Goal: Task Accomplishment & Management: Manage account settings

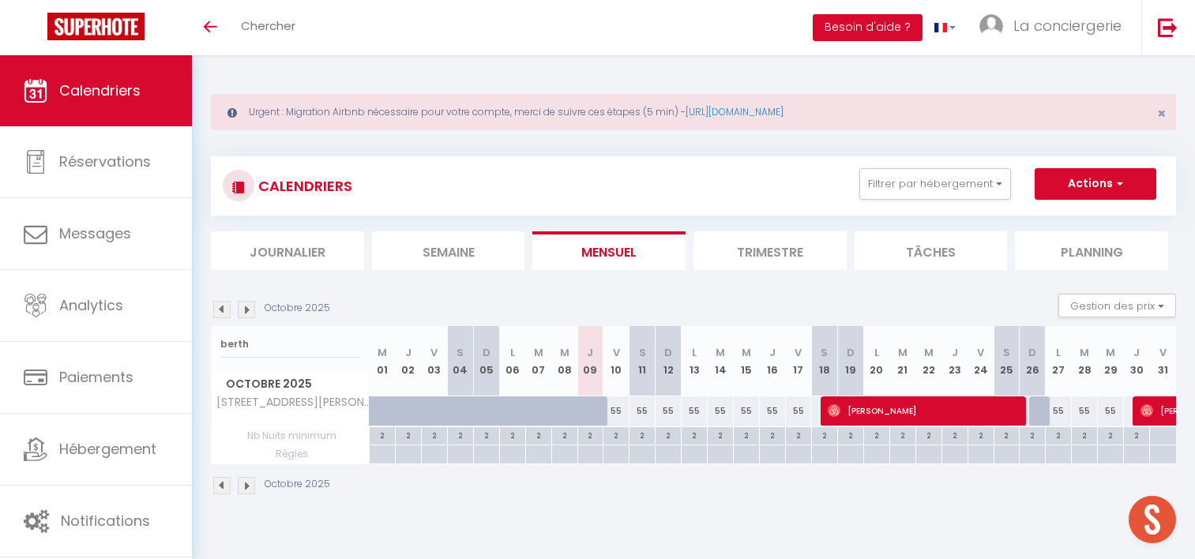
select select
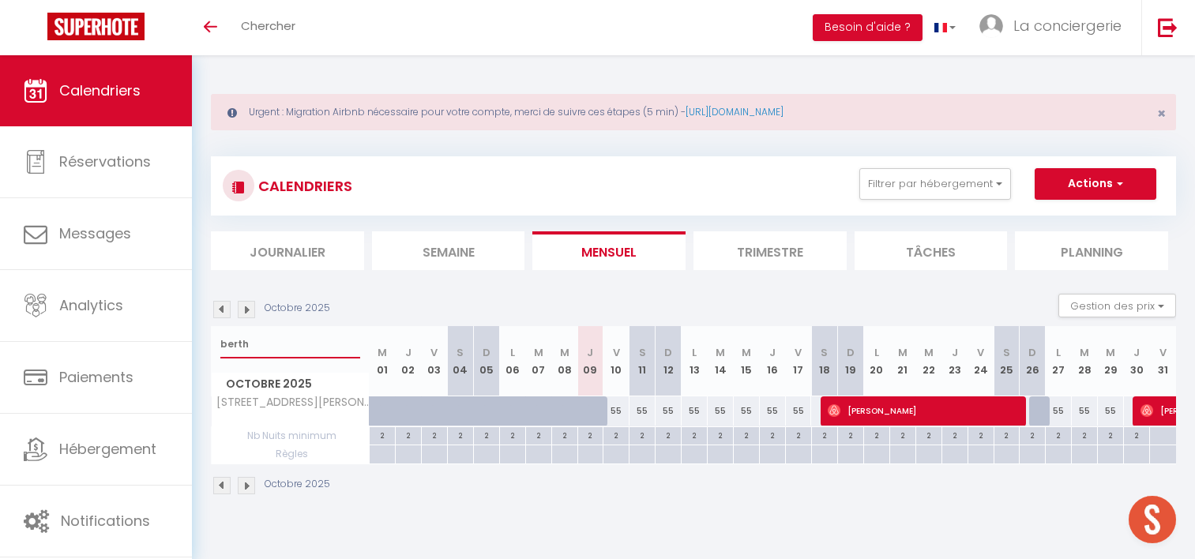
click at [107, 355] on div "🟢 Des questions ou besoin d'assistance pour la migration AirBnB? Prenez rdv >>>…" at bounding box center [597, 292] width 1195 height 475
select select
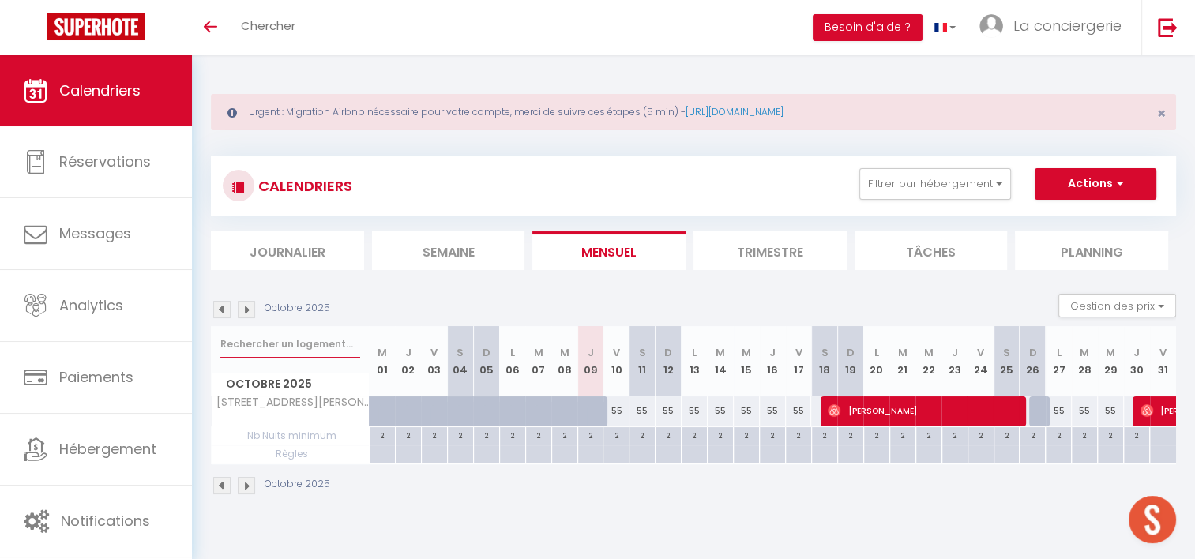
select select
type input "t"
select select
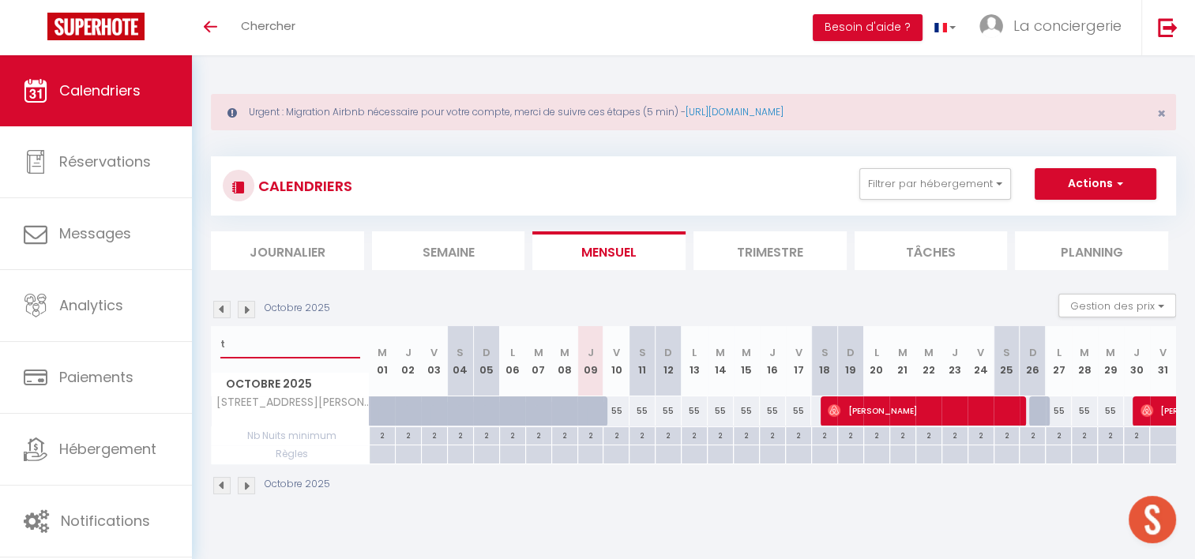
select select
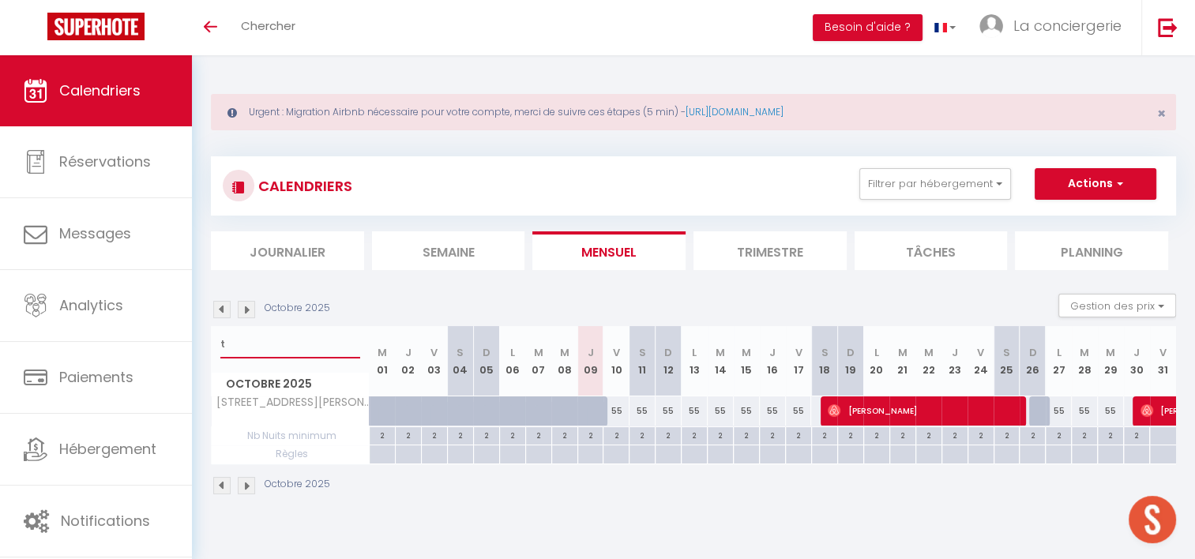
select select
type input "te"
select select
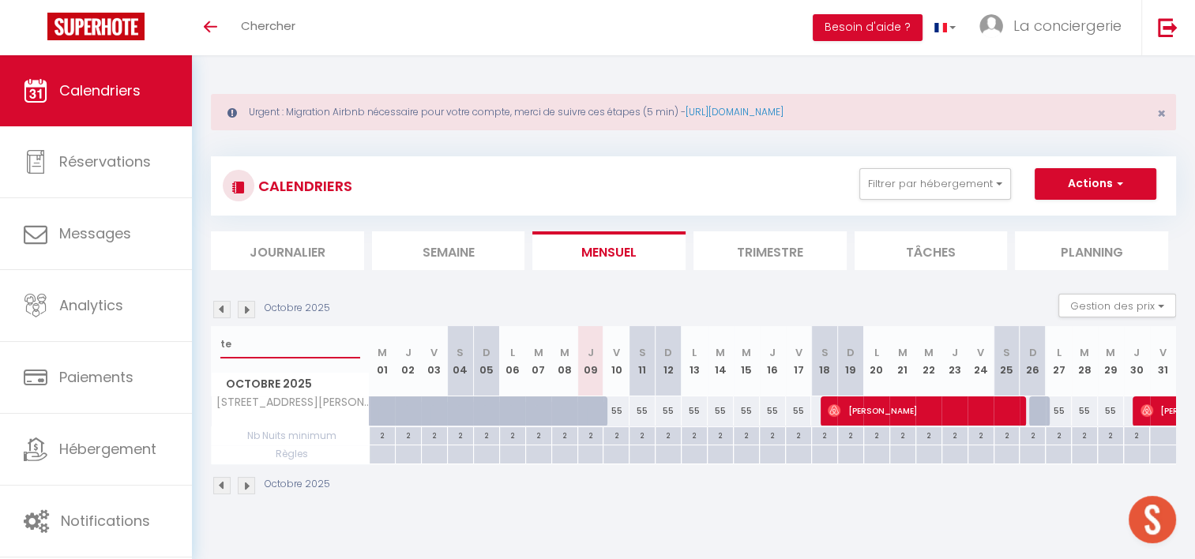
select select
type input "tel"
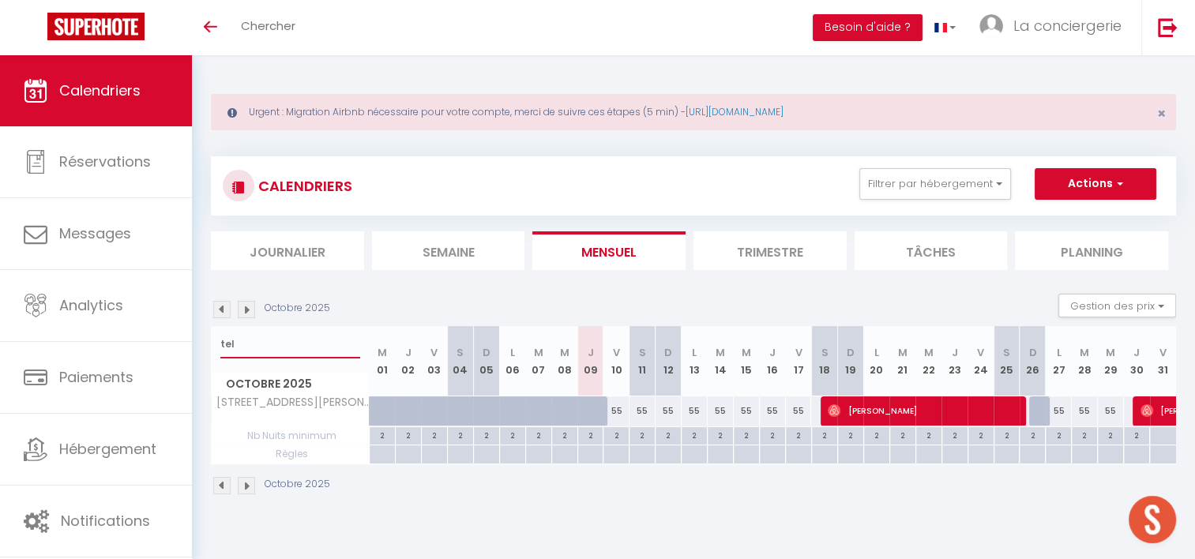
select select
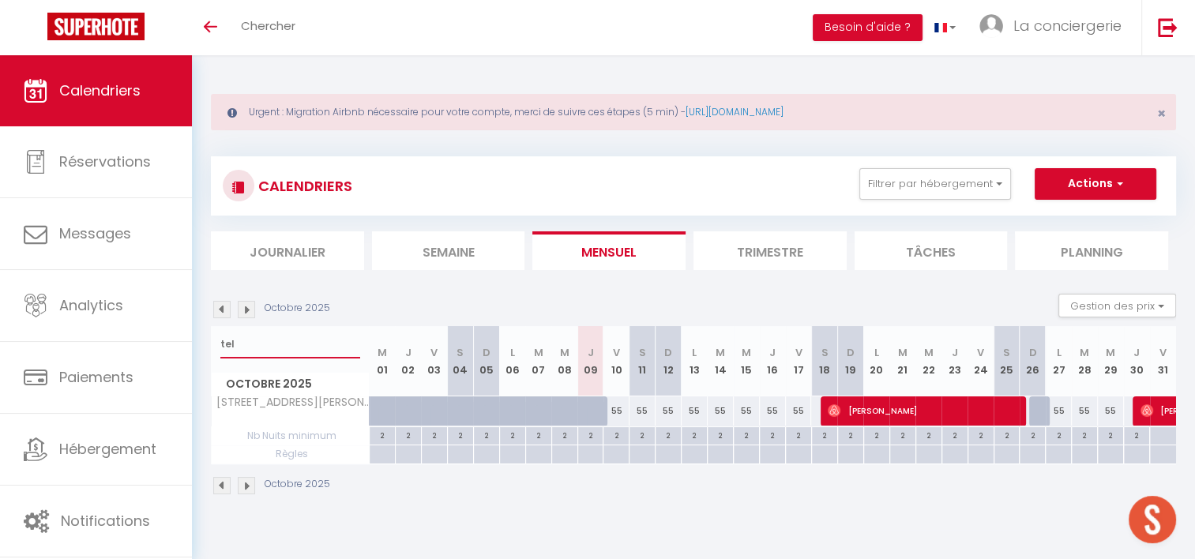
select select
type input "tell"
select select
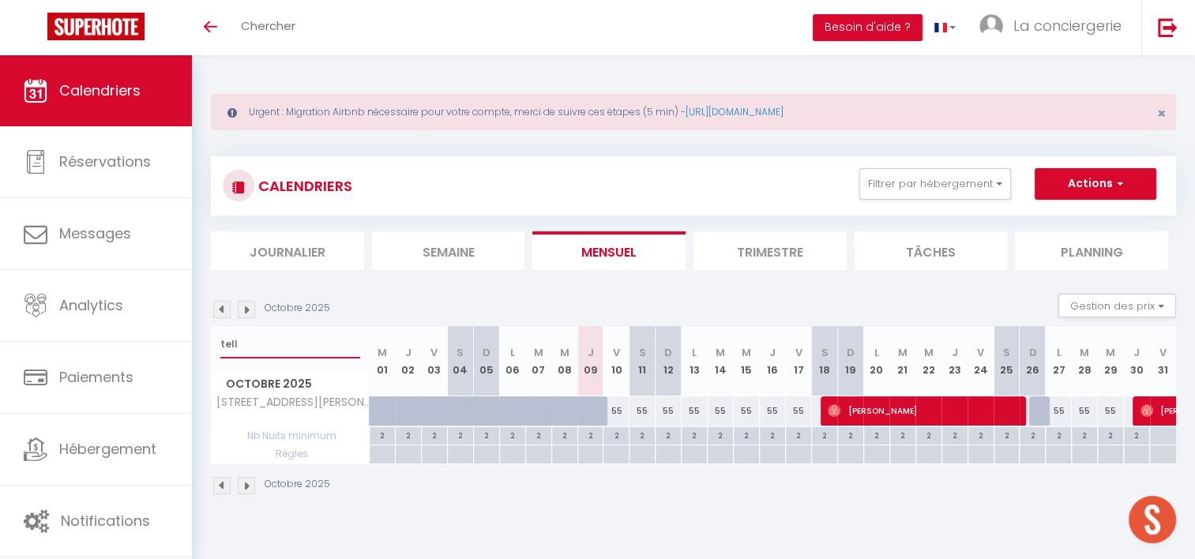
select select
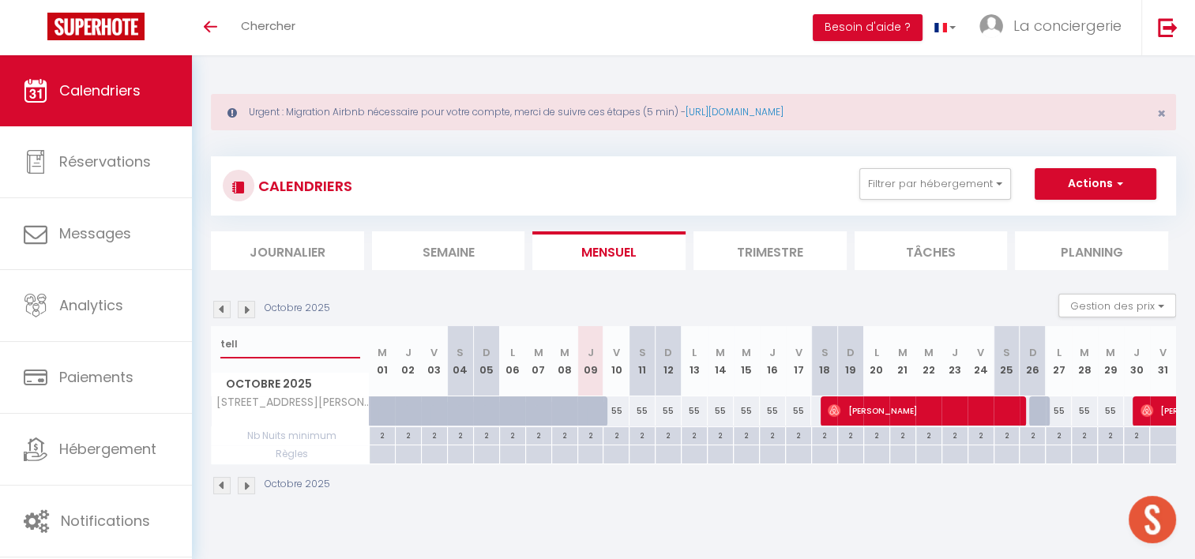
type input "telli"
select select
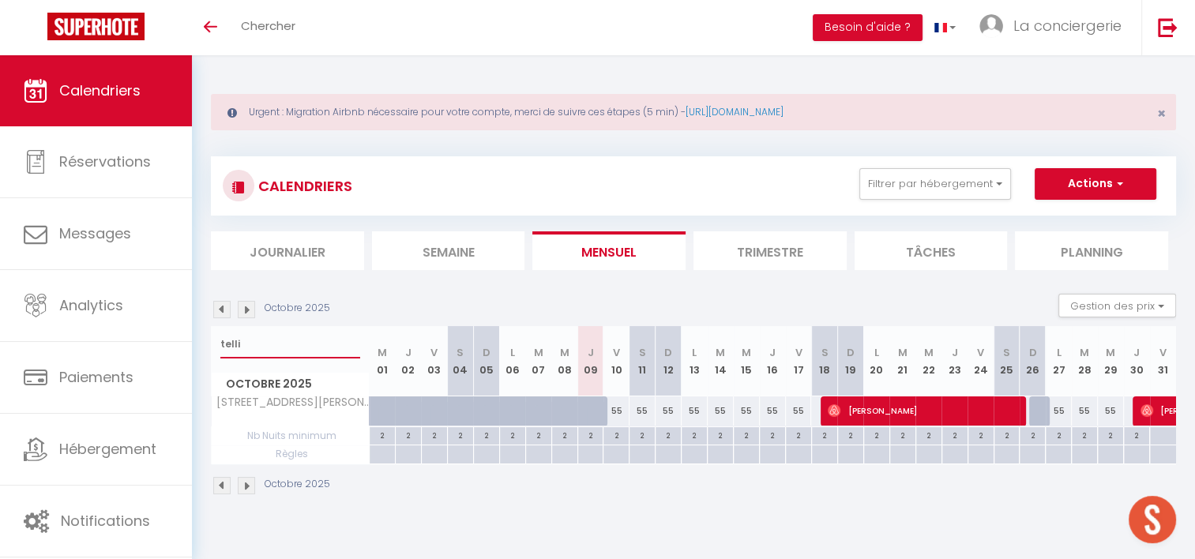
select select
type input "tellie"
select select
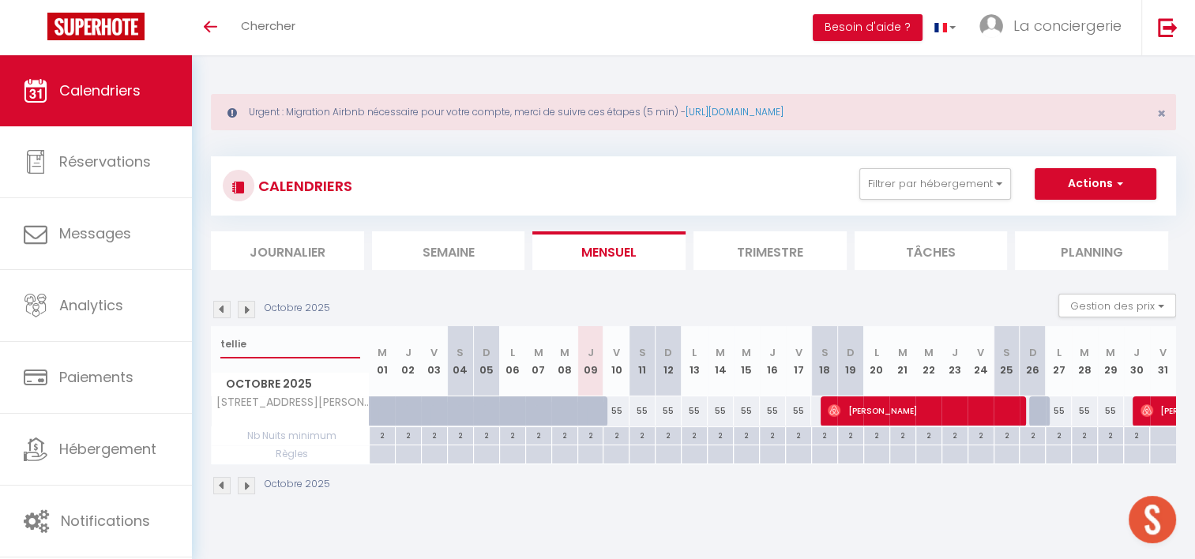
select select
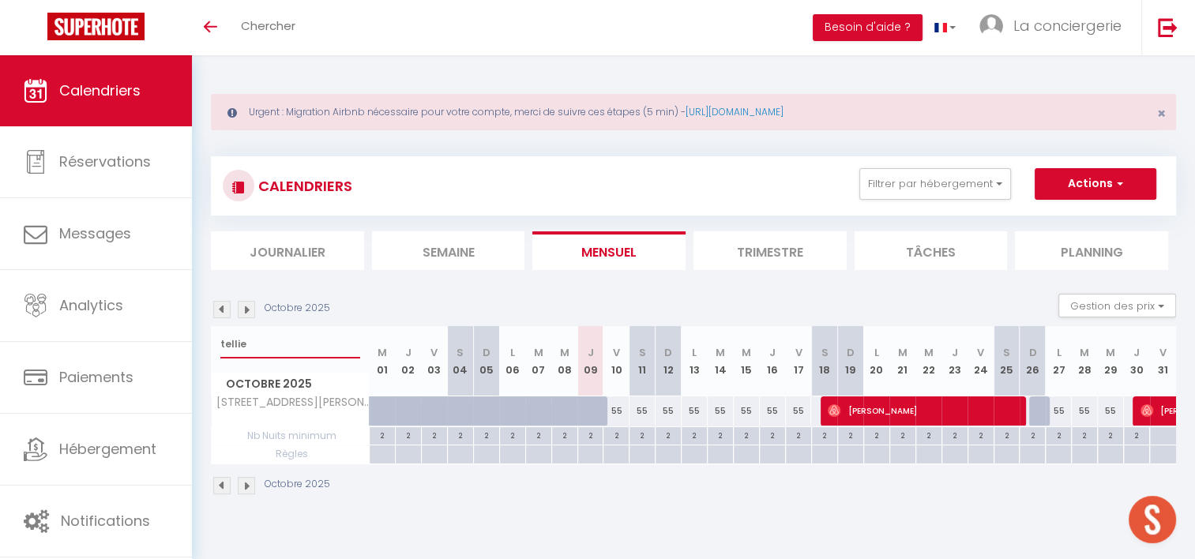
select select
type input "tellier"
select select
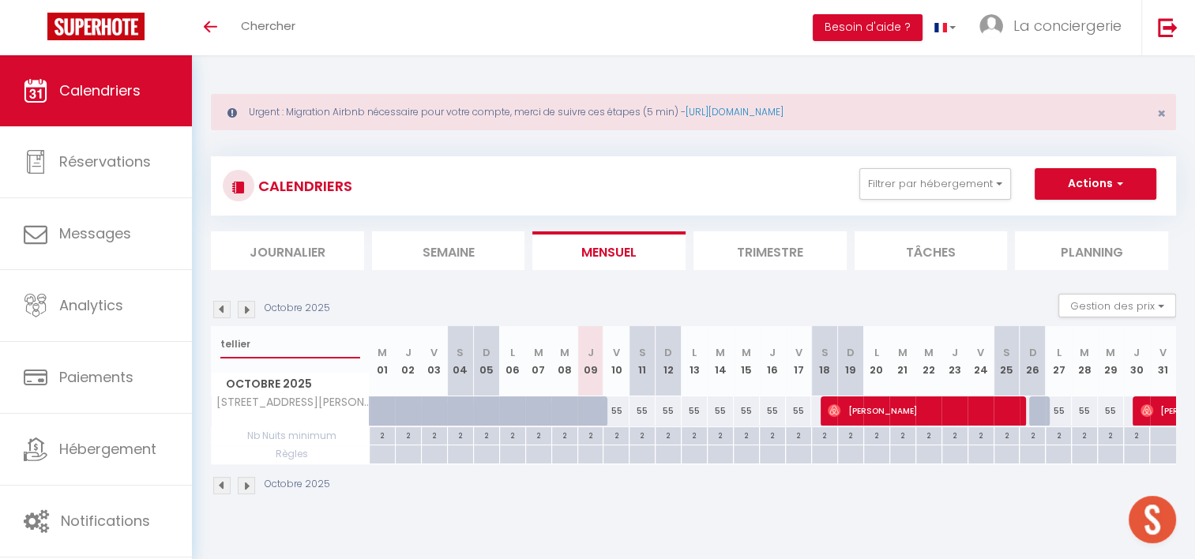
select select
type input "tellier"
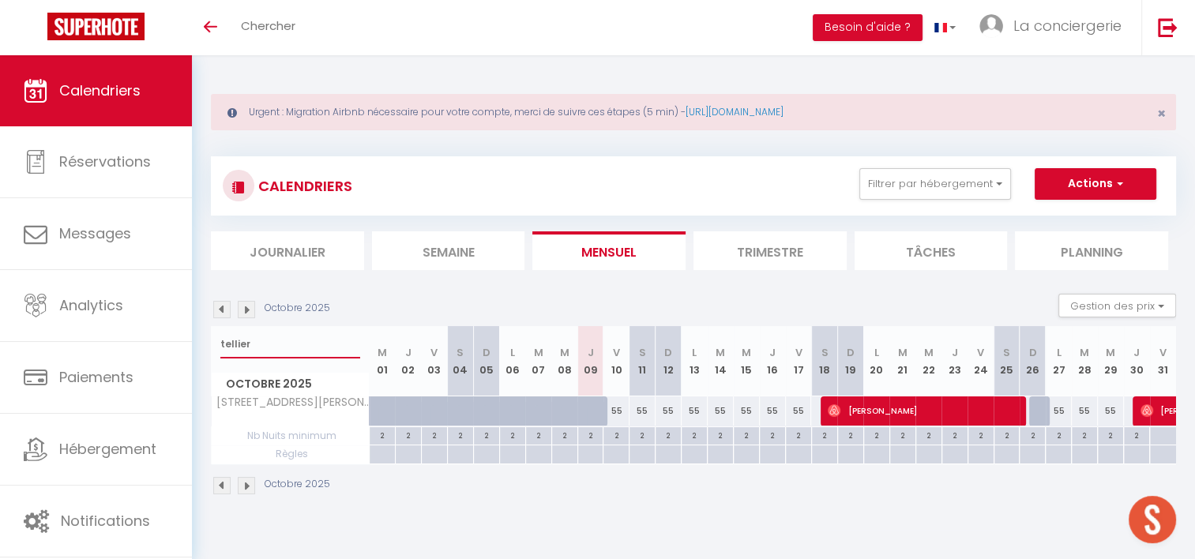
select select
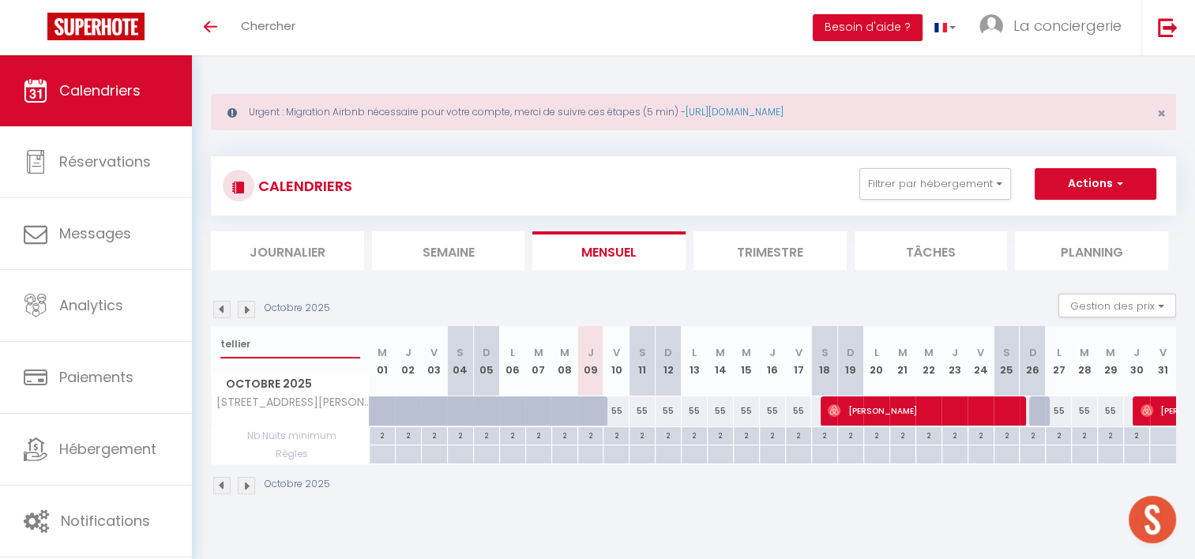
select select
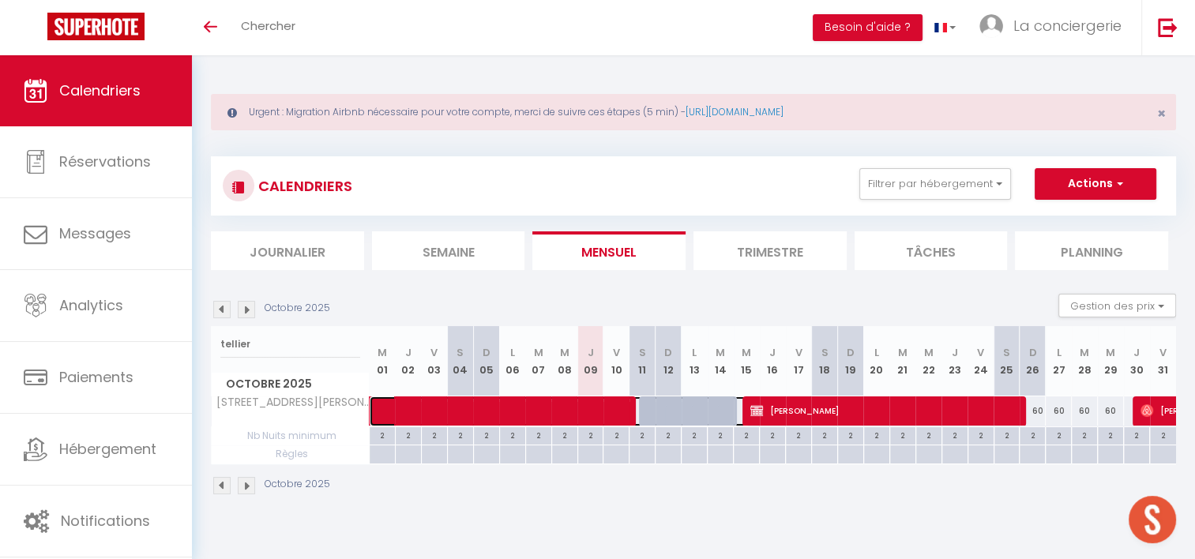
click at [689, 404] on span at bounding box center [567, 411] width 363 height 30
select select "OK"
select select "KO"
select select "0"
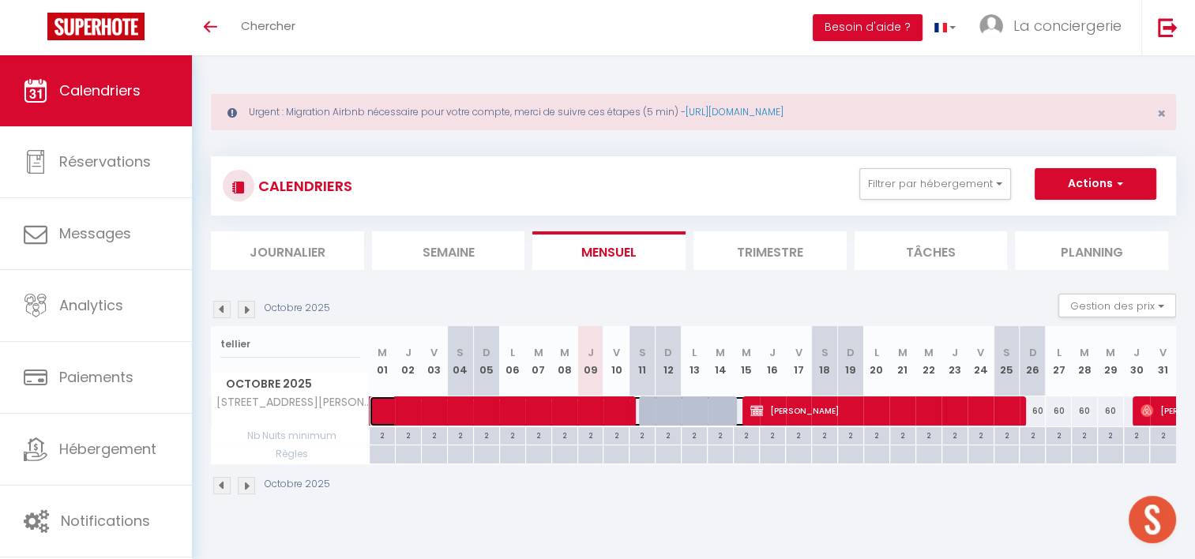
select select "1"
select select
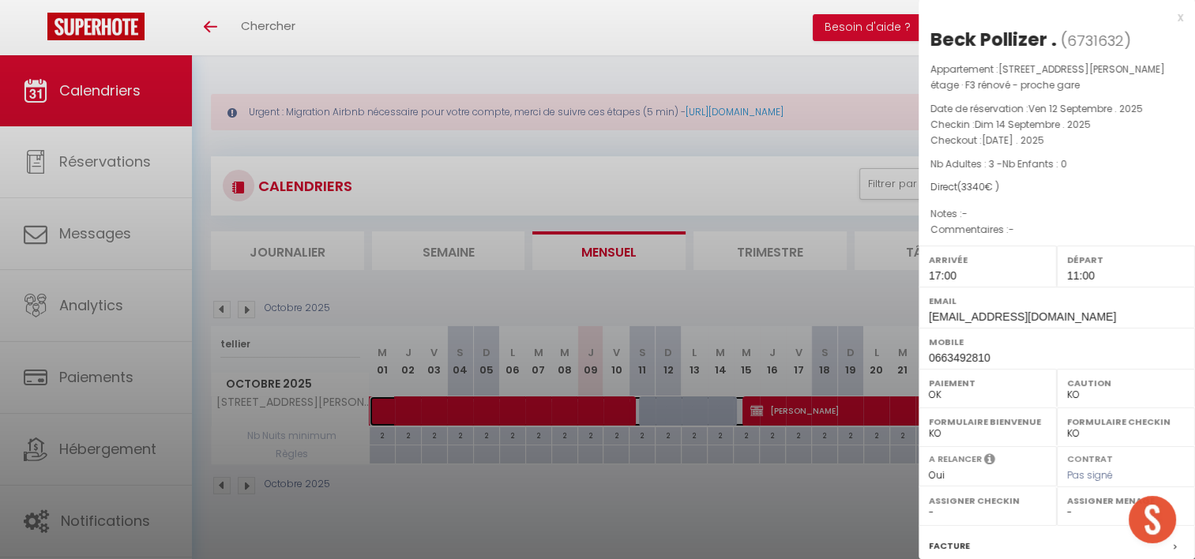
select select "50989"
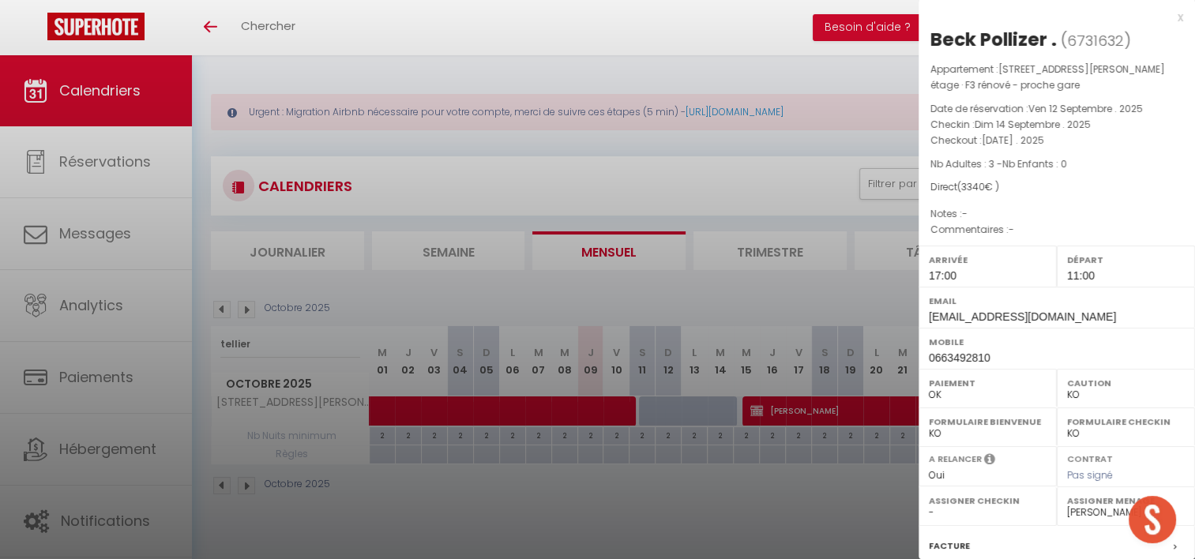
drag, startPoint x: 796, startPoint y: 283, endPoint x: 792, endPoint y: 291, distance: 8.1
click at [794, 291] on div at bounding box center [597, 279] width 1195 height 559
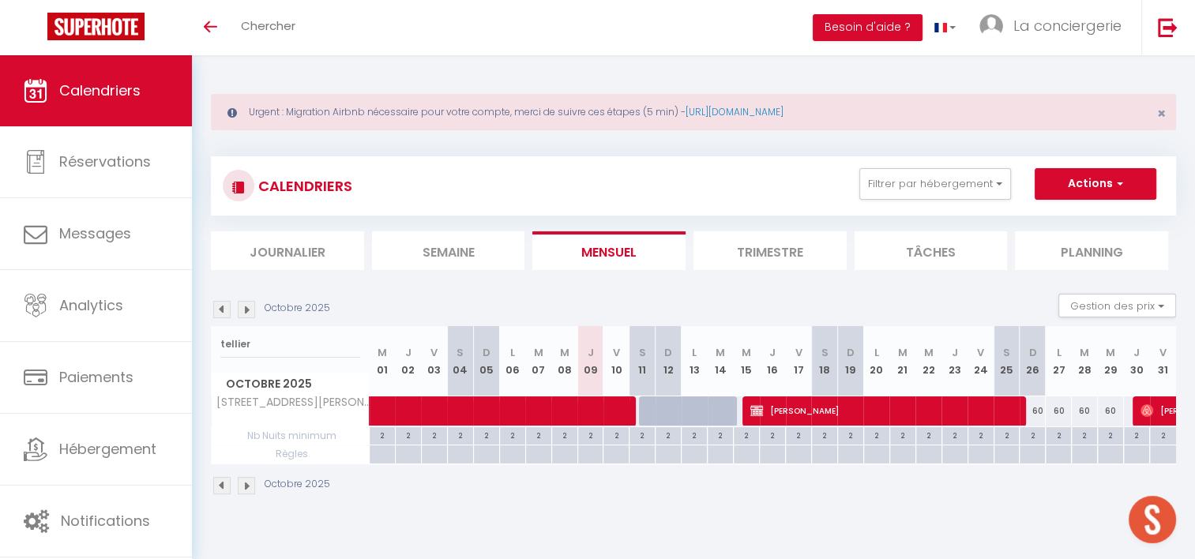
click at [792, 291] on section "[DATE] Gestion des prix Nb Nuits minimum Règles Disponibilité tellier [DATE] M …" at bounding box center [693, 394] width 965 height 233
click at [695, 404] on span at bounding box center [567, 411] width 363 height 30
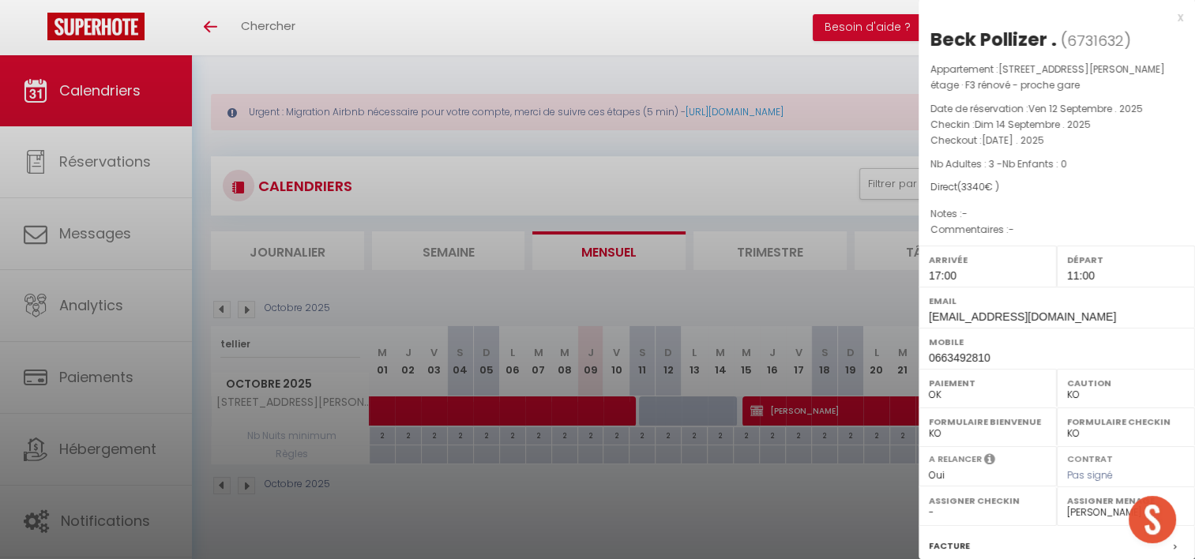
click at [816, 308] on div at bounding box center [597, 279] width 1195 height 559
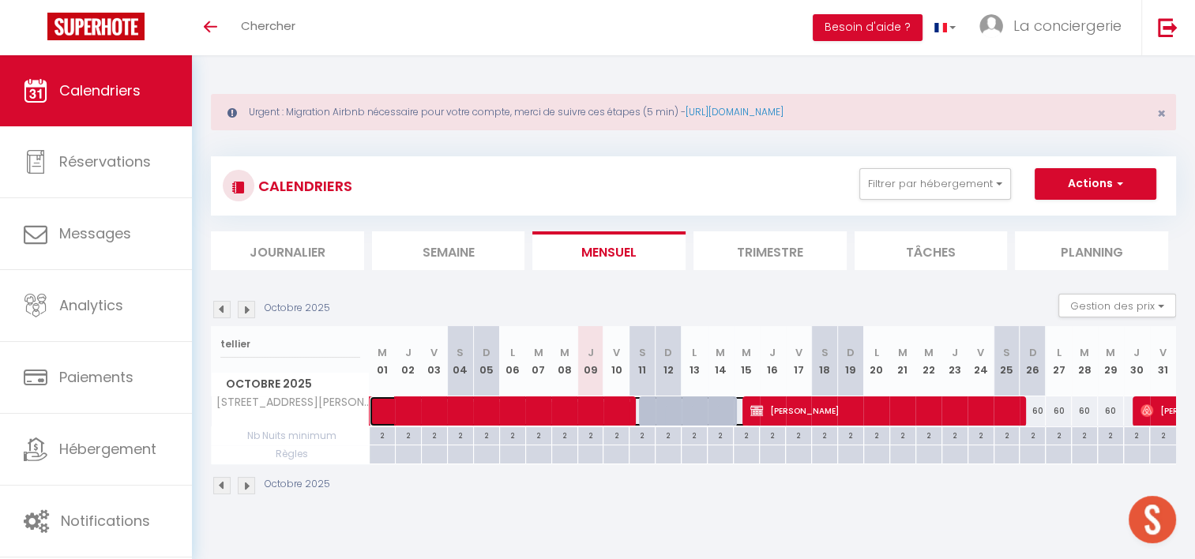
click at [715, 405] on span at bounding box center [567, 411] width 363 height 30
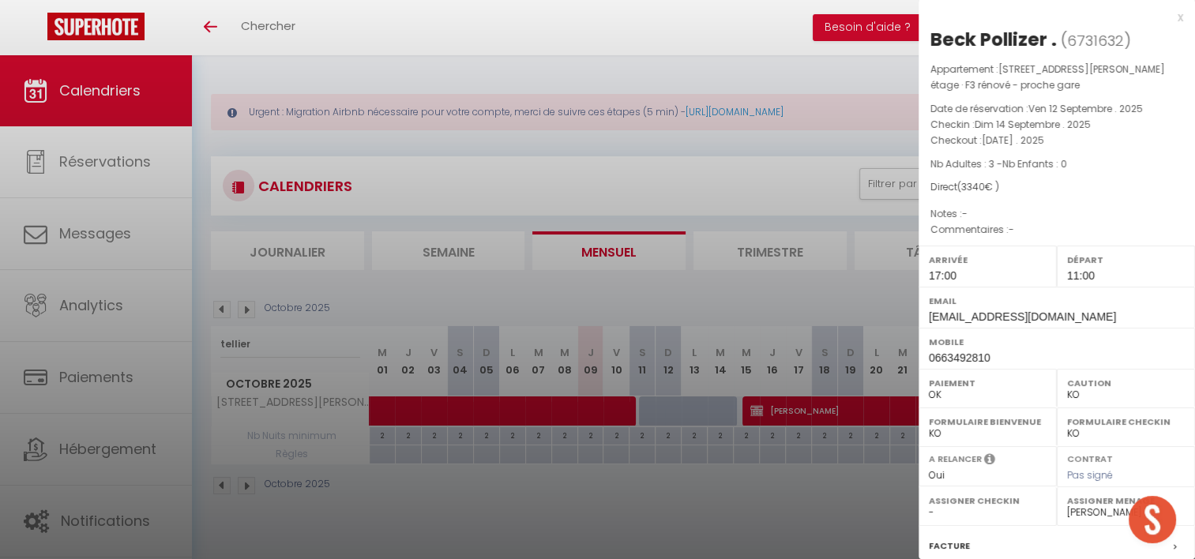
click at [760, 246] on div at bounding box center [597, 279] width 1195 height 559
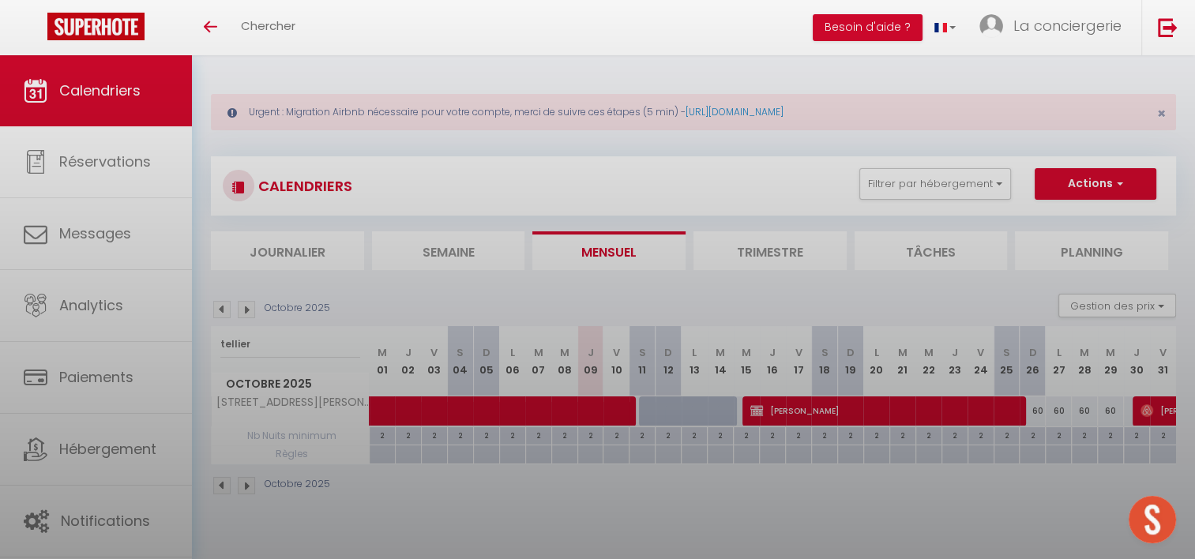
click at [767, 252] on div at bounding box center [597, 279] width 1195 height 559
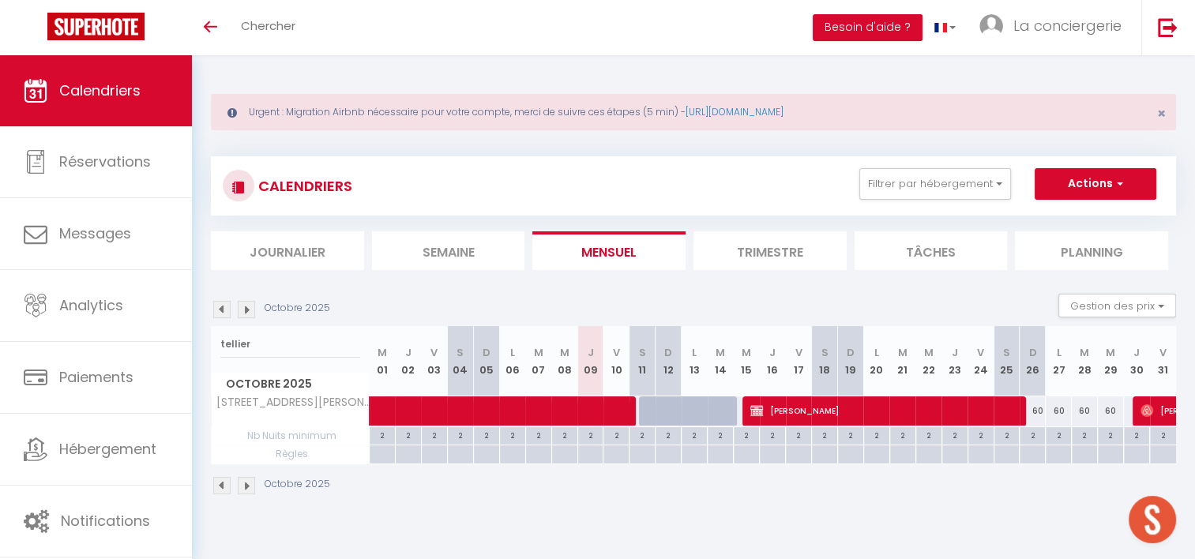
click at [767, 250] on li "Trimestre" at bounding box center [769, 250] width 153 height 39
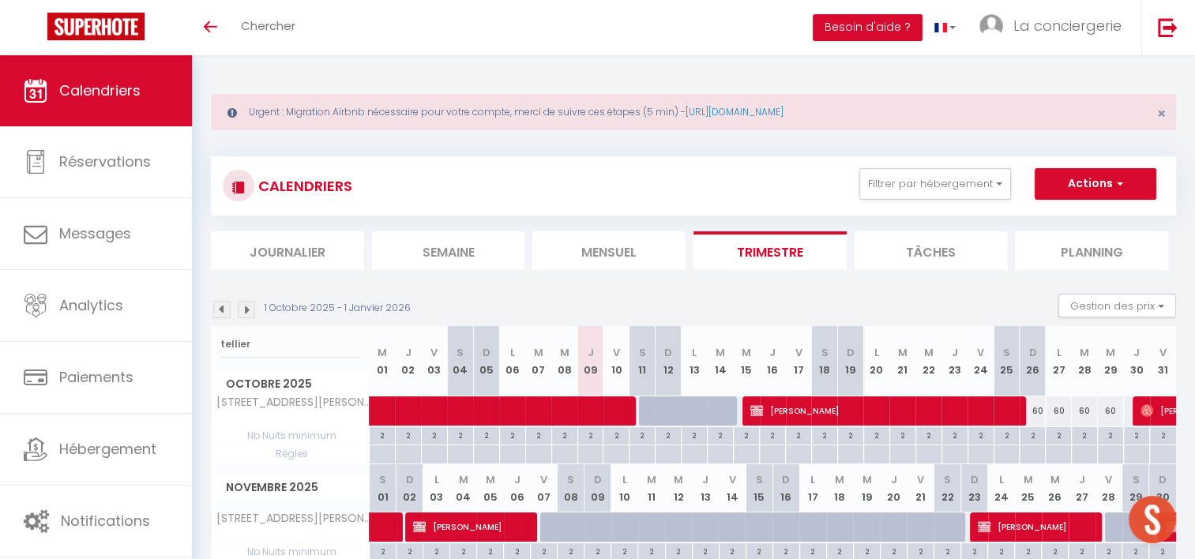
click at [682, 396] on tr "[STREET_ADDRESS][PERSON_NAME] étage · F3 rénové - proche gare 70" at bounding box center [694, 411] width 965 height 31
click at [690, 399] on span at bounding box center [567, 411] width 363 height 30
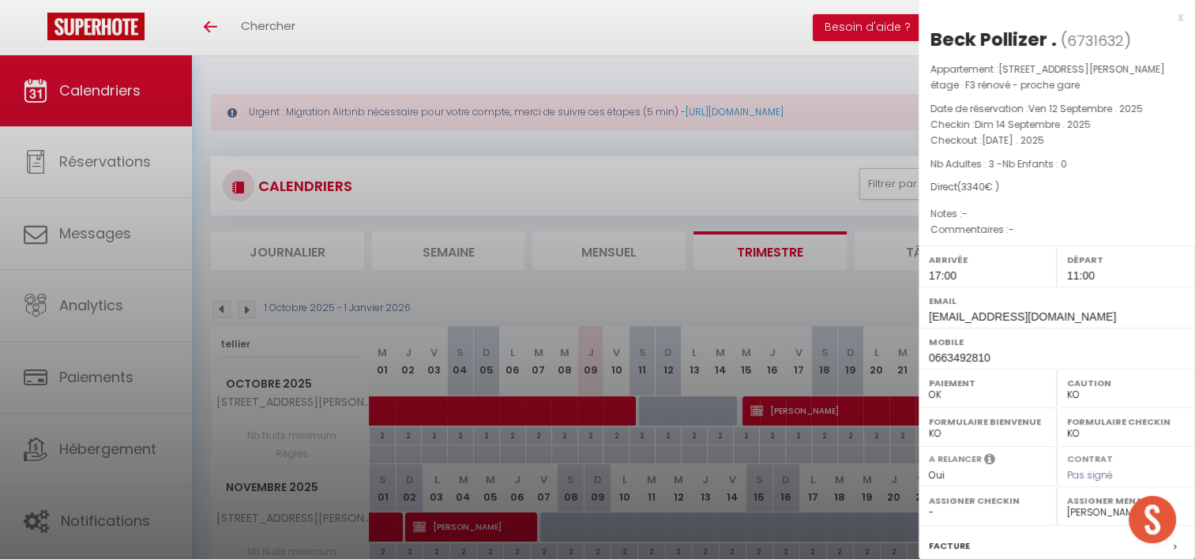
drag, startPoint x: 691, startPoint y: 403, endPoint x: 681, endPoint y: 417, distance: 17.1
click at [691, 405] on div at bounding box center [597, 279] width 1195 height 559
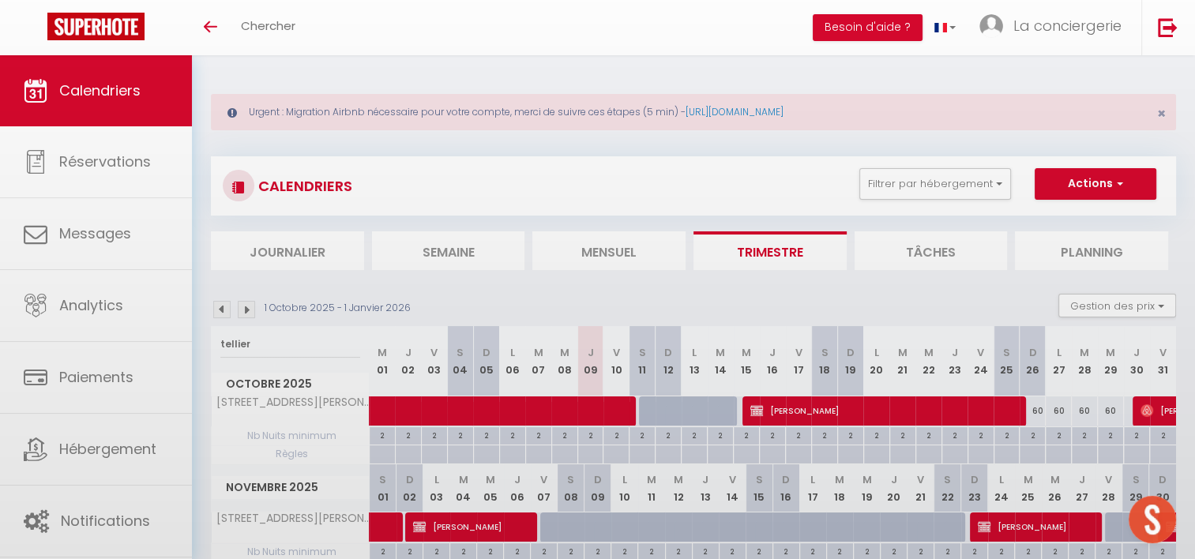
click at [678, 417] on body "🟢 Des questions ou besoin d'assistance pour la migration AirBnB? Prenez rdv >>>…" at bounding box center [597, 408] width 1195 height 707
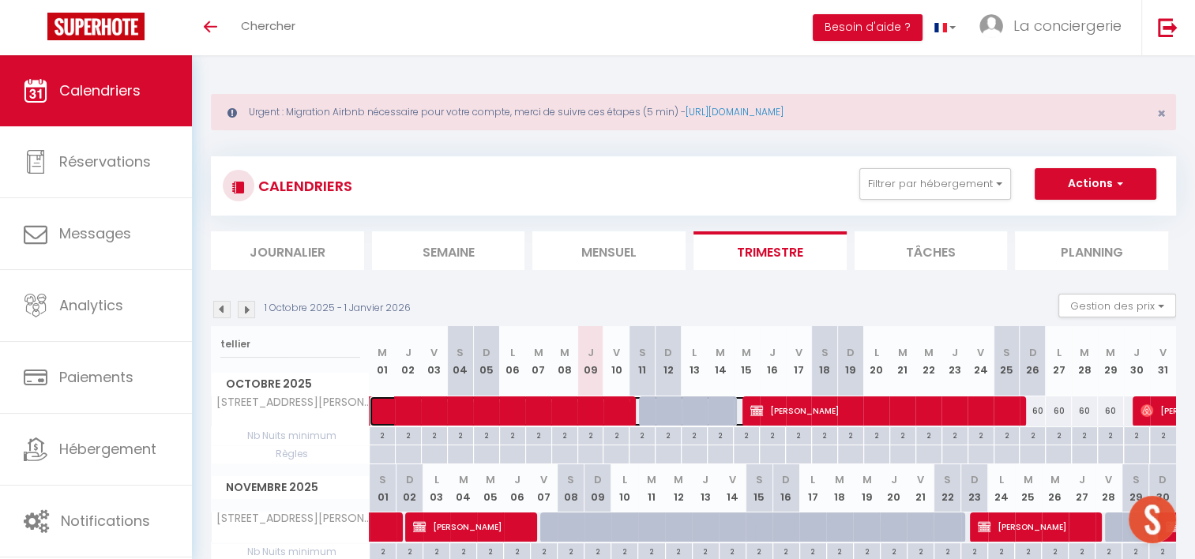
click at [666, 408] on span at bounding box center [567, 411] width 363 height 30
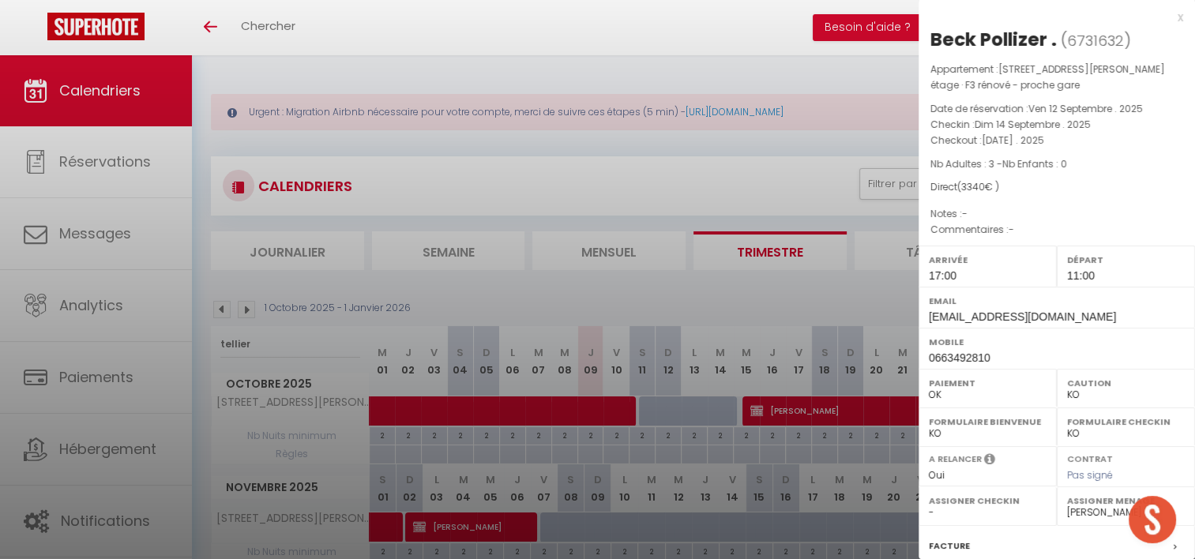
click at [659, 404] on div at bounding box center [597, 279] width 1195 height 559
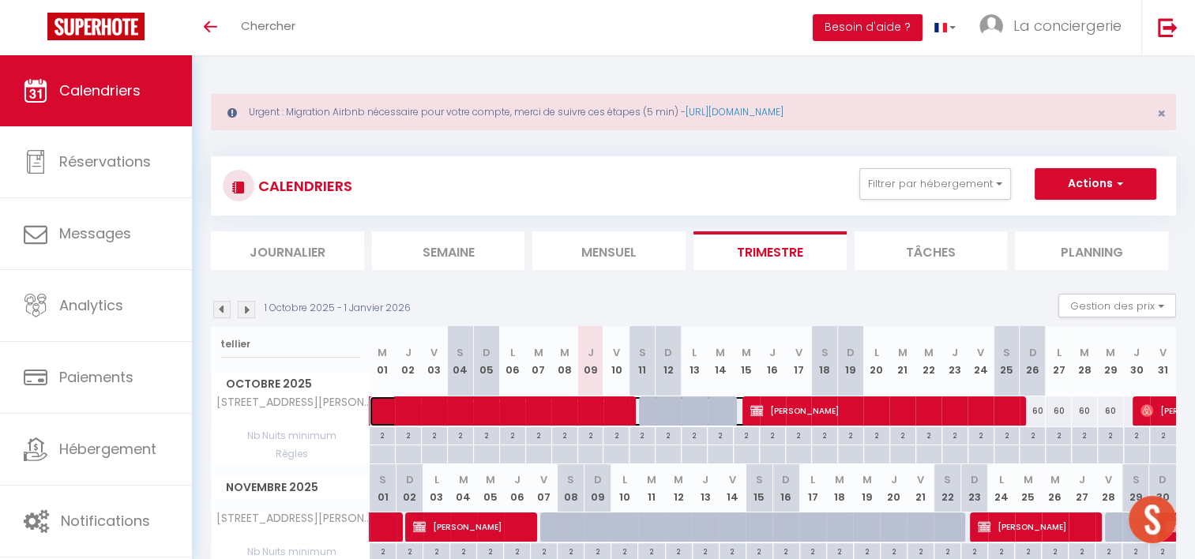
click at [686, 404] on span at bounding box center [567, 411] width 363 height 30
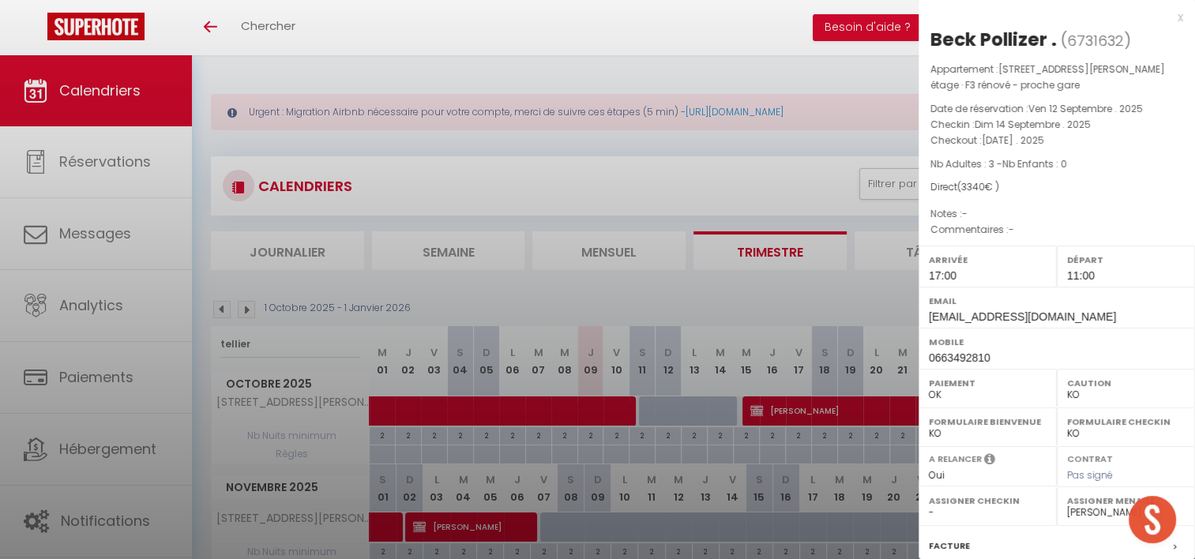
click at [943, 404] on div "Paiement OK KO" at bounding box center [987, 388] width 138 height 39
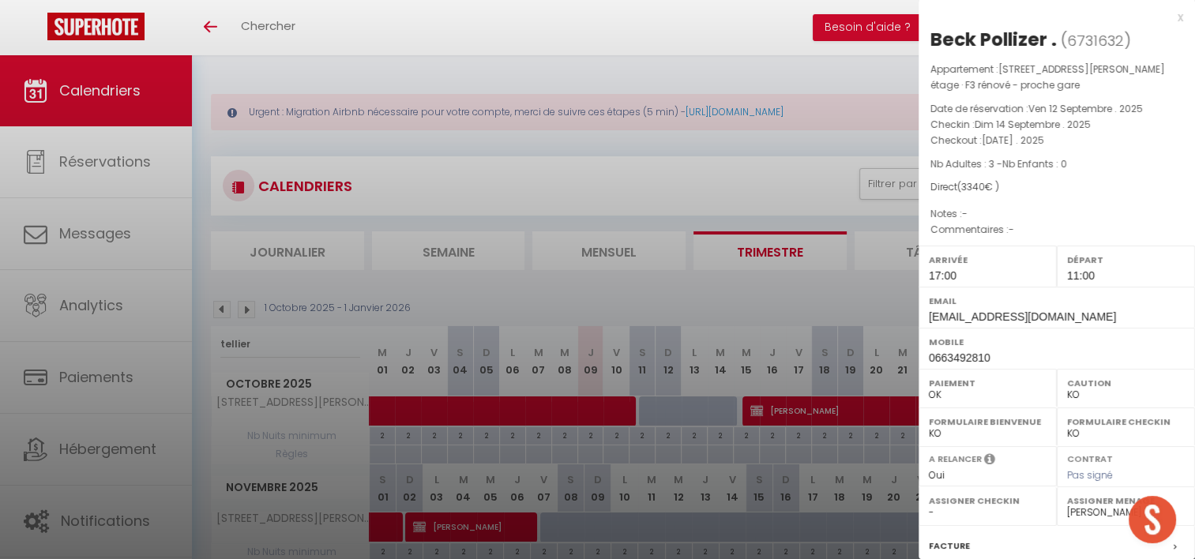
click at [724, 344] on div at bounding box center [597, 279] width 1195 height 559
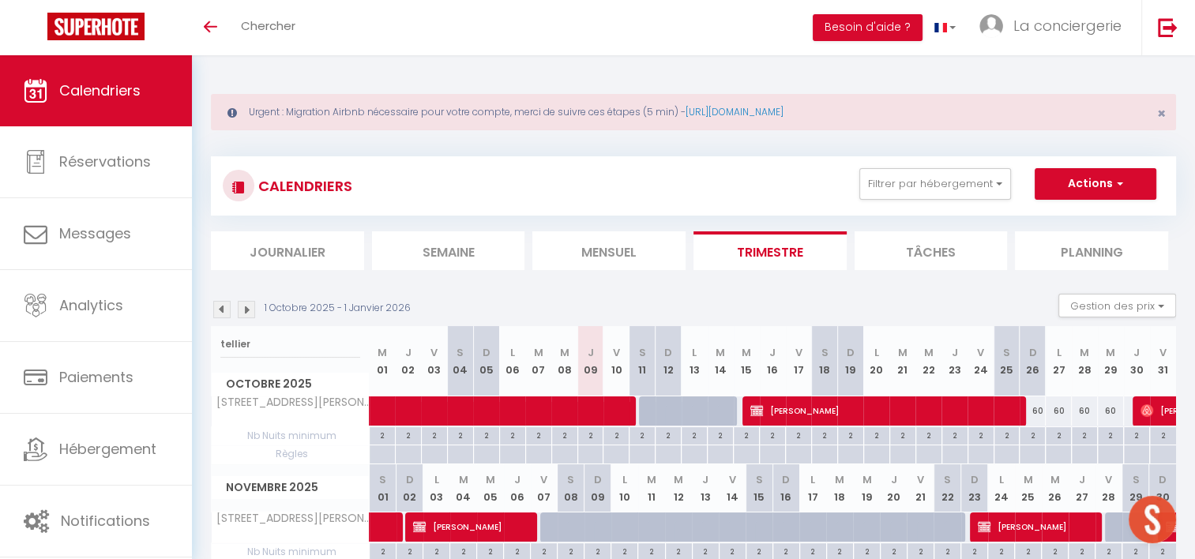
click at [1080, 416] on div "60" at bounding box center [1084, 410] width 26 height 29
type input "60"
type input "[DATE]"
type input "Mer 29 Octobre 2025"
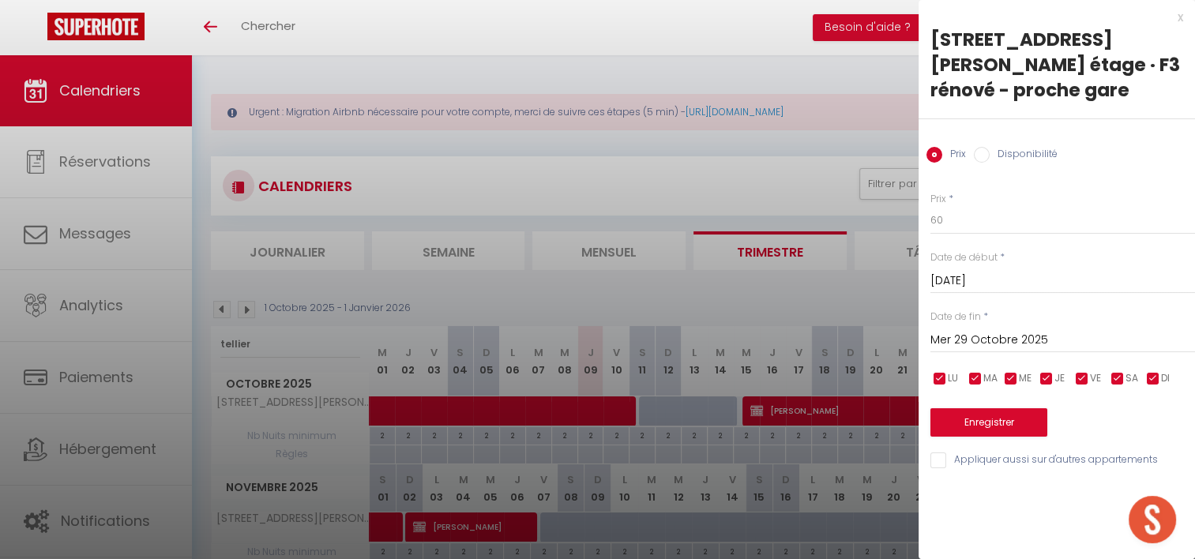
click at [993, 279] on input "[DATE]" at bounding box center [1062, 281] width 265 height 21
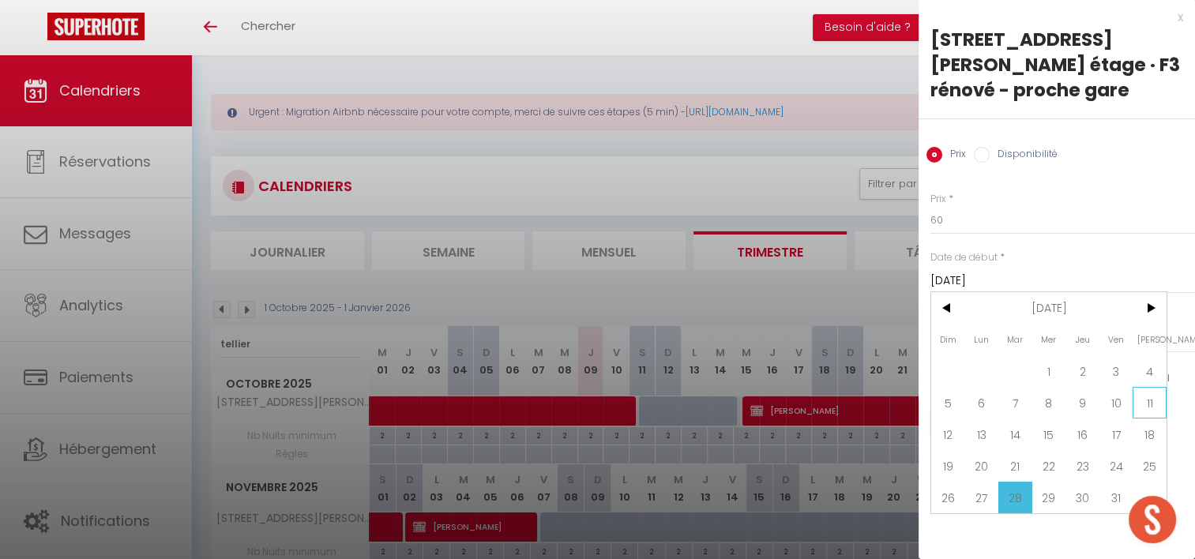
click at [1146, 407] on span "11" at bounding box center [1149, 403] width 34 height 32
type input "[DATE]"
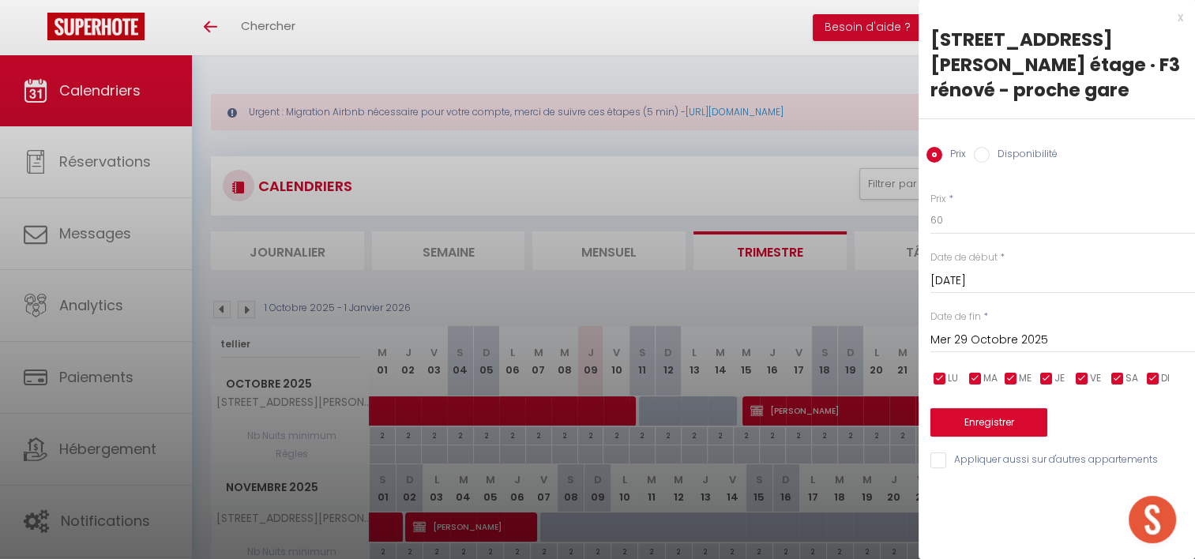
click at [1011, 345] on input "Mer 29 Octobre 2025" at bounding box center [1062, 340] width 265 height 21
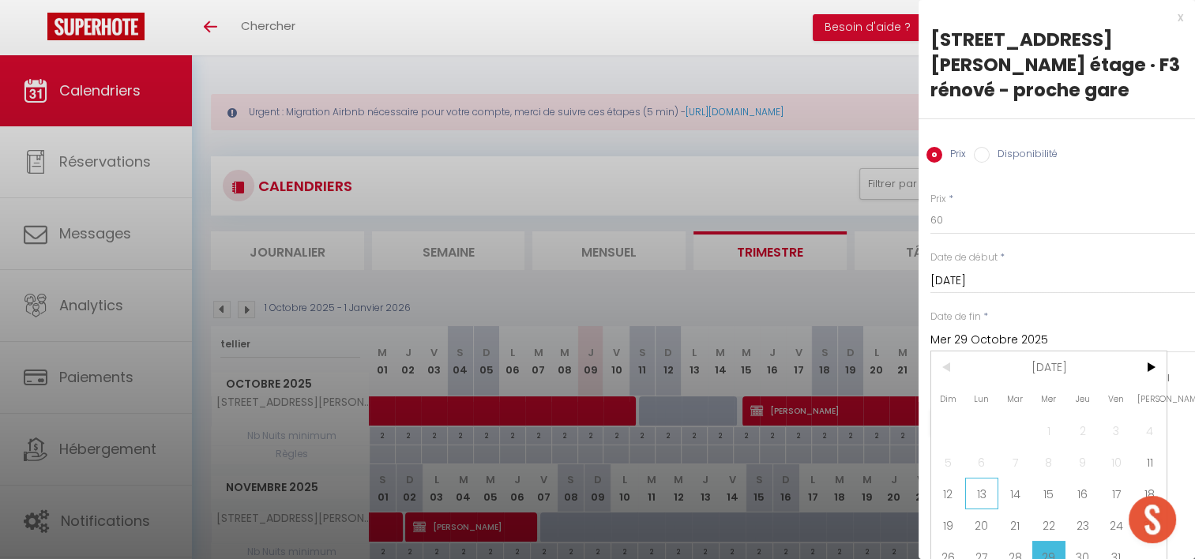
click at [985, 492] on span "13" at bounding box center [982, 494] width 34 height 32
type input "Lun 13 Octobre 2025"
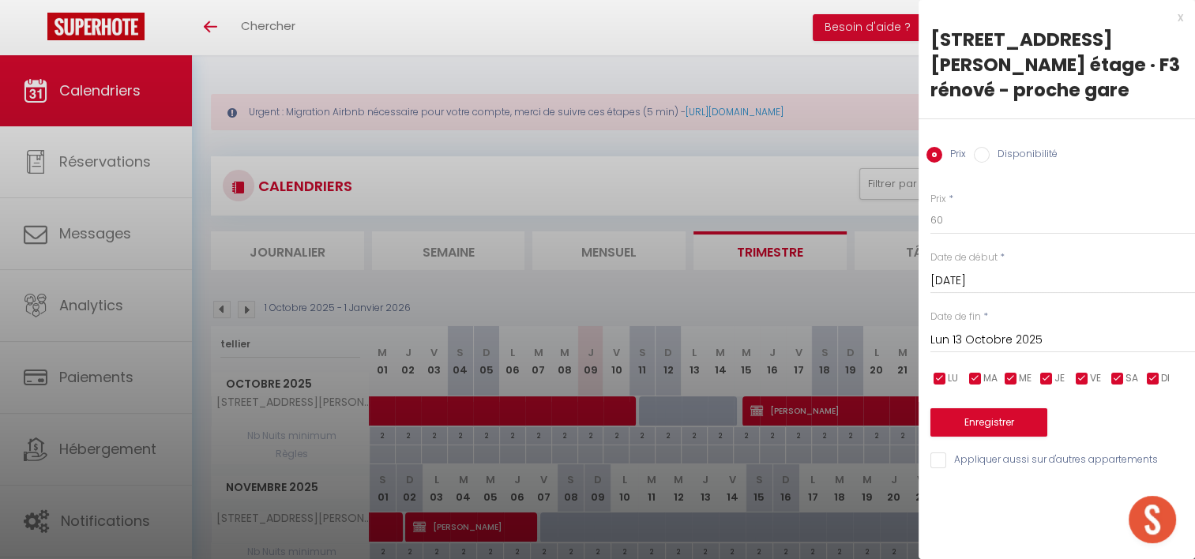
click at [979, 155] on input "Disponibilité" at bounding box center [982, 155] width 16 height 16
radio input "true"
radio input "false"
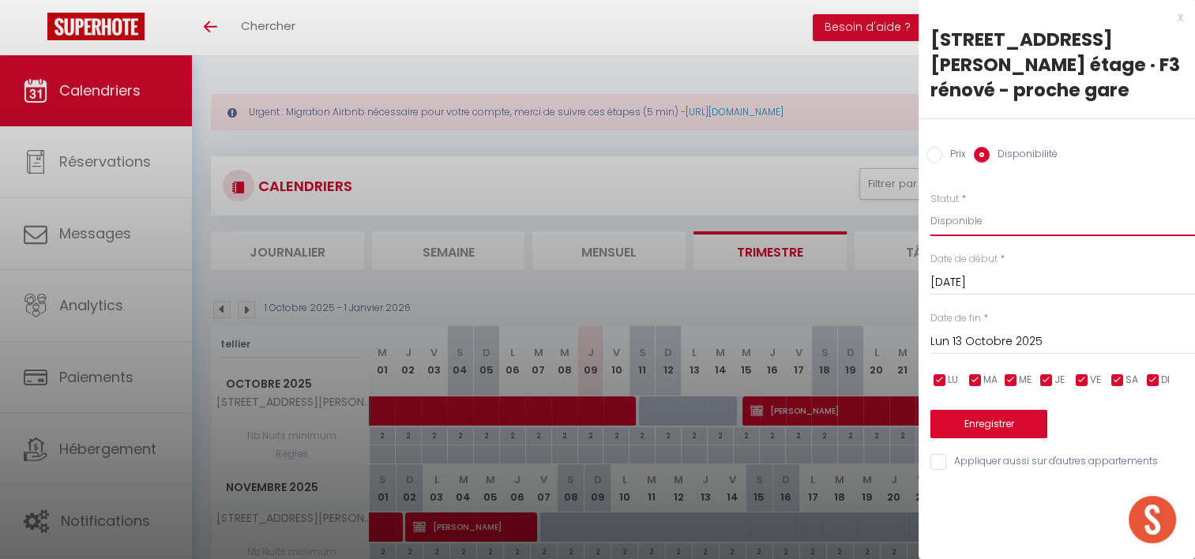
click at [980, 215] on select "Disponible Indisponible" at bounding box center [1062, 221] width 265 height 30
click at [930, 206] on select "Disponible Indisponible" at bounding box center [1062, 221] width 265 height 30
click at [971, 222] on select "Disponible Indisponible" at bounding box center [1062, 221] width 265 height 30
select select "1"
click at [930, 206] on select "Disponible Indisponible" at bounding box center [1062, 221] width 265 height 30
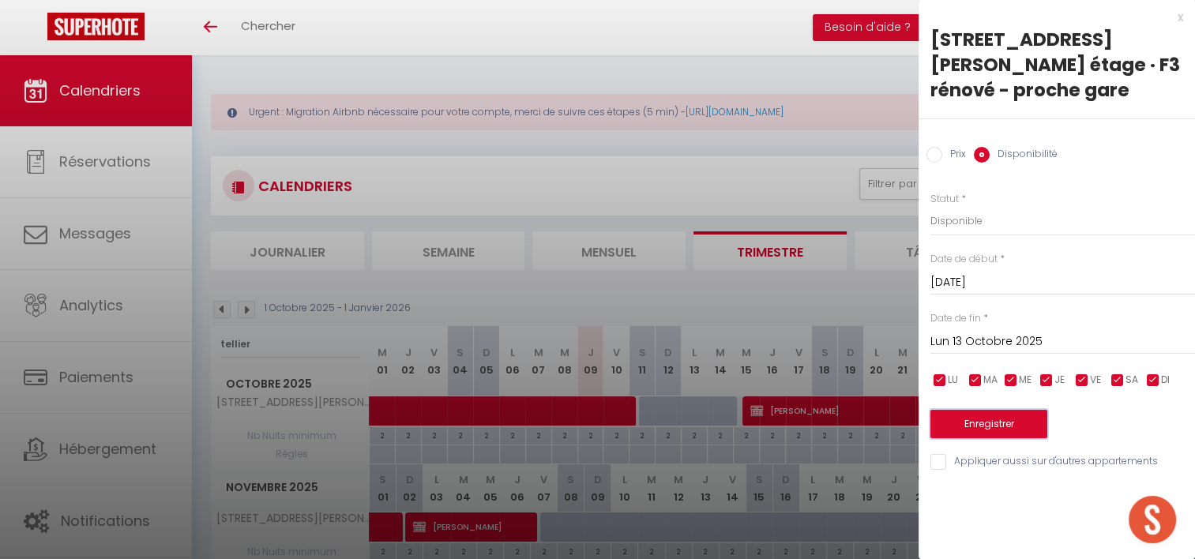
click at [986, 422] on button "Enregistrer" at bounding box center [988, 424] width 117 height 28
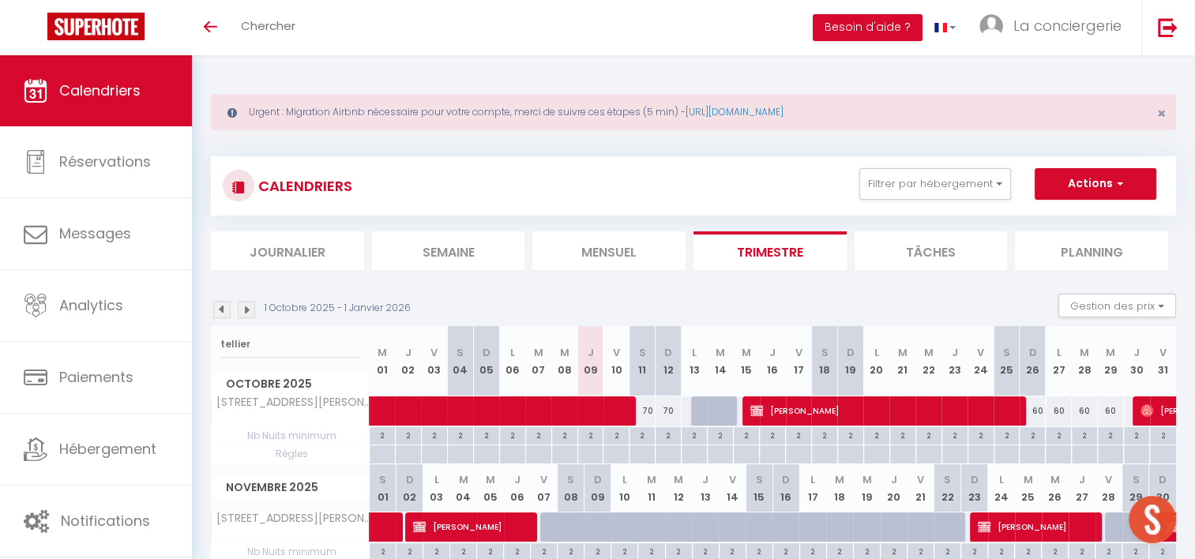
drag, startPoint x: 914, startPoint y: 370, endPoint x: 865, endPoint y: 366, distance: 48.4
click at [865, 366] on tr "tellier [DATE] M 01 J 02 V 03 S 04 D 05 L 06 M 07 M 08 J 09 V 10 S 11 D 12 L 13…" at bounding box center [694, 361] width 965 height 70
drag, startPoint x: 865, startPoint y: 366, endPoint x: 875, endPoint y: 363, distance: 9.8
click at [875, 363] on th "L 20" at bounding box center [876, 361] width 26 height 70
click at [870, 367] on th "L 20" at bounding box center [876, 361] width 26 height 70
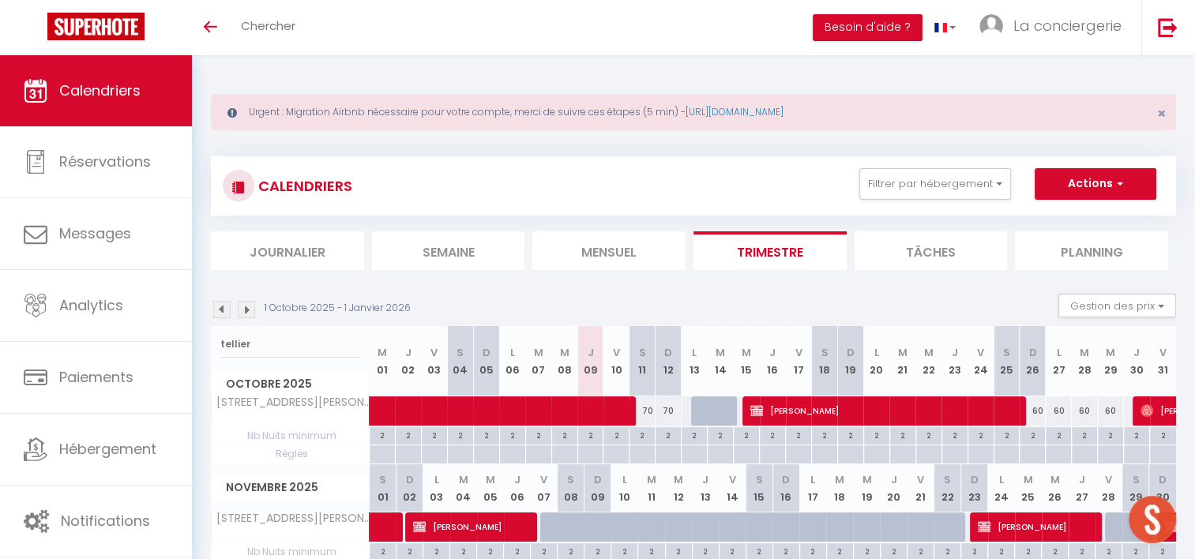
click at [868, 371] on th "L 20" at bounding box center [876, 361] width 26 height 70
drag, startPoint x: 869, startPoint y: 368, endPoint x: 908, endPoint y: 378, distance: 40.0
click at [908, 378] on tr "tellier [DATE] M 01 J 02 V 03 S 04 D 05 L 06 M 07 M 08 J 09 V 10 S 11 D 12 L 13…" at bounding box center [694, 361] width 965 height 70
drag, startPoint x: 908, startPoint y: 378, endPoint x: 906, endPoint y: 367, distance: 11.2
click at [906, 367] on th "M 21" at bounding box center [902, 361] width 26 height 70
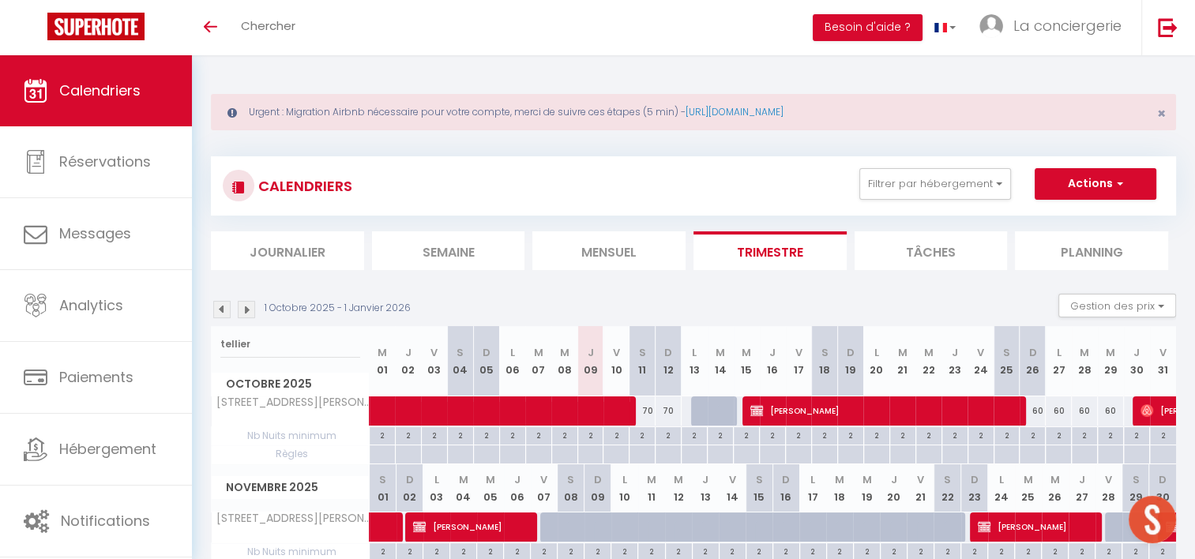
click at [902, 370] on th "M 21" at bounding box center [902, 361] width 26 height 70
click at [908, 372] on th "M 21" at bounding box center [902, 361] width 26 height 70
drag, startPoint x: 908, startPoint y: 372, endPoint x: 866, endPoint y: 356, distance: 44.7
click at [866, 356] on tr "tellier [DATE] M 01 J 02 V 03 S 04 D 05 L 06 M 07 M 08 J 09 V 10 S 11 D 12 L 13…" at bounding box center [694, 361] width 965 height 70
drag, startPoint x: 866, startPoint y: 356, endPoint x: 965, endPoint y: 295, distance: 115.9
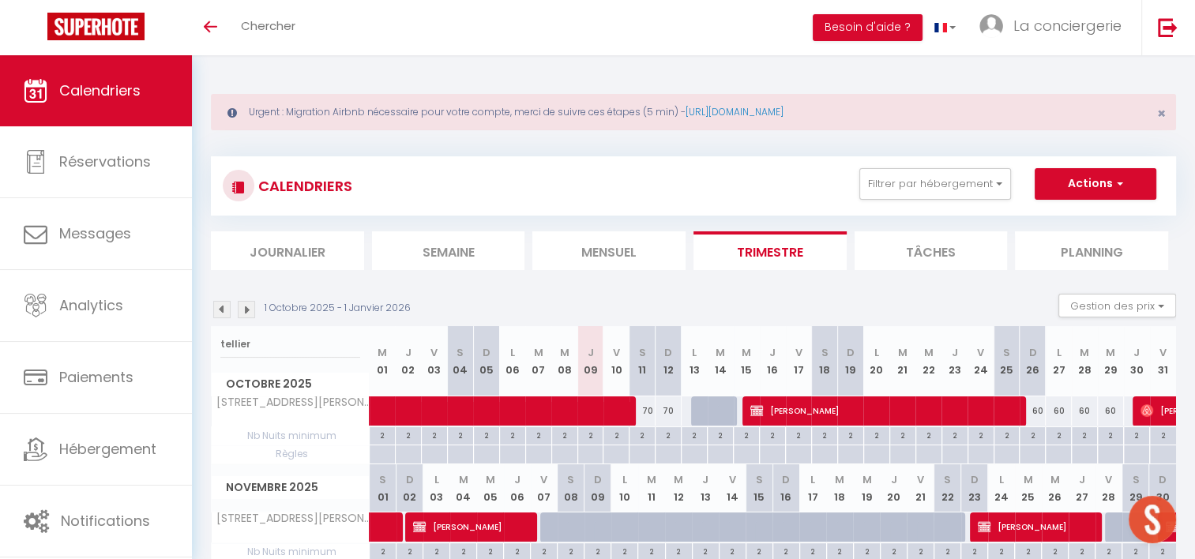
click at [965, 295] on div "1 Octobre 2025 - 1 Janvier 2026 Gestion des prix Nb Nuits minimum Règles Dispon…" at bounding box center [693, 310] width 965 height 32
click at [690, 366] on th "L 13" at bounding box center [694, 361] width 26 height 70
drag, startPoint x: 698, startPoint y: 371, endPoint x: 685, endPoint y: 351, distance: 24.1
click at [685, 351] on th "L 13" at bounding box center [694, 361] width 26 height 70
drag, startPoint x: 685, startPoint y: 351, endPoint x: 694, endPoint y: 351, distance: 8.7
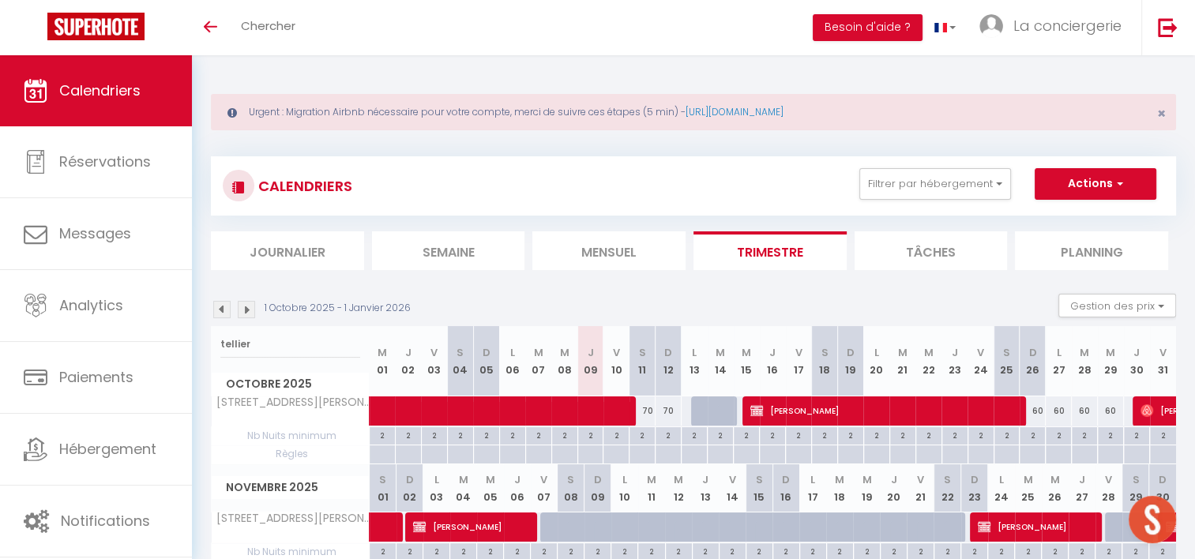
click at [694, 351] on abbr "L" at bounding box center [694, 352] width 5 height 15
click at [690, 354] on th "L 13" at bounding box center [694, 361] width 26 height 70
drag, startPoint x: 694, startPoint y: 351, endPoint x: 689, endPoint y: 363, distance: 13.1
click at [689, 363] on th "L 13" at bounding box center [694, 361] width 26 height 70
click at [700, 364] on th "L 13" at bounding box center [694, 361] width 26 height 70
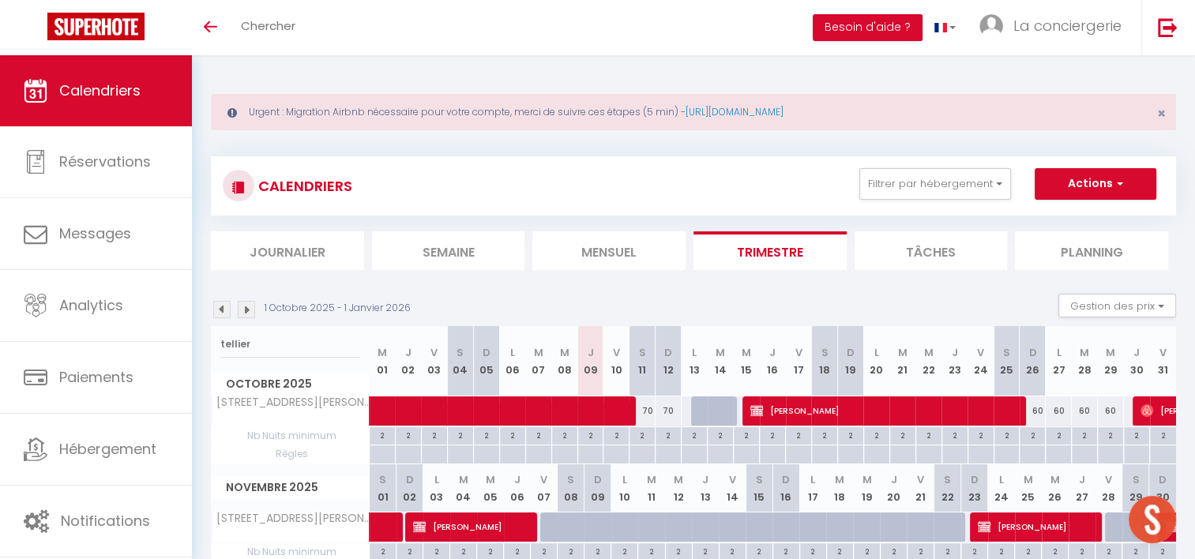
drag, startPoint x: 698, startPoint y: 368, endPoint x: 682, endPoint y: 354, distance: 21.2
click at [682, 354] on th "L 13" at bounding box center [694, 361] width 26 height 70
drag, startPoint x: 682, startPoint y: 354, endPoint x: 705, endPoint y: 364, distance: 25.1
click at [705, 364] on th "L 13" at bounding box center [694, 361] width 26 height 70
click at [704, 369] on th "L 13" at bounding box center [694, 361] width 26 height 70
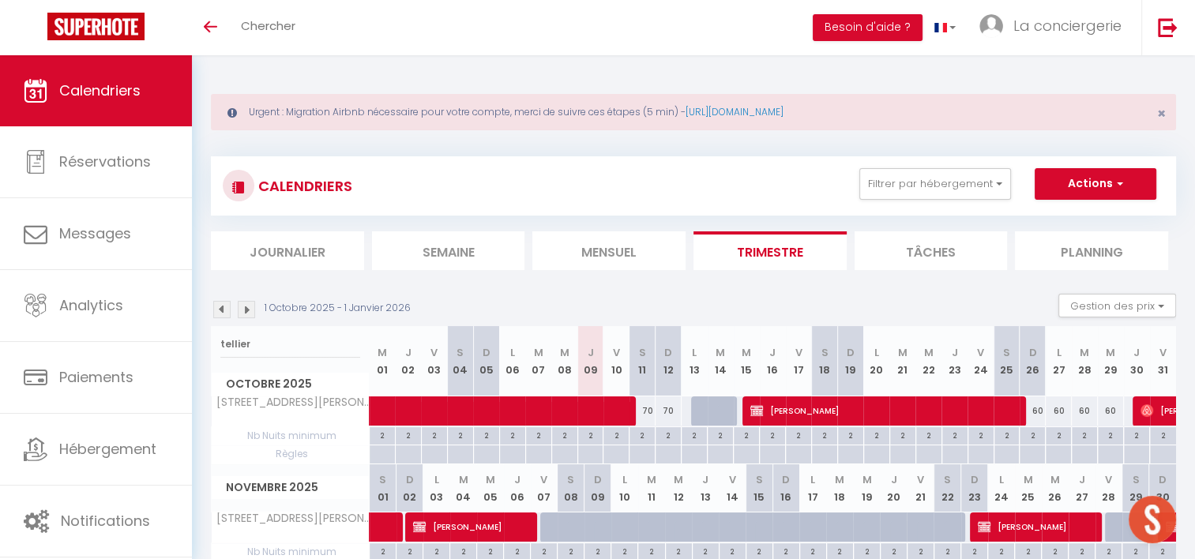
click at [696, 371] on th "L 13" at bounding box center [694, 361] width 26 height 70
drag, startPoint x: 692, startPoint y: 353, endPoint x: 701, endPoint y: 367, distance: 17.1
click at [701, 367] on th "L 13" at bounding box center [694, 361] width 26 height 70
click at [714, 348] on th "M 14" at bounding box center [720, 361] width 26 height 70
drag, startPoint x: 716, startPoint y: 351, endPoint x: 726, endPoint y: 366, distance: 18.8
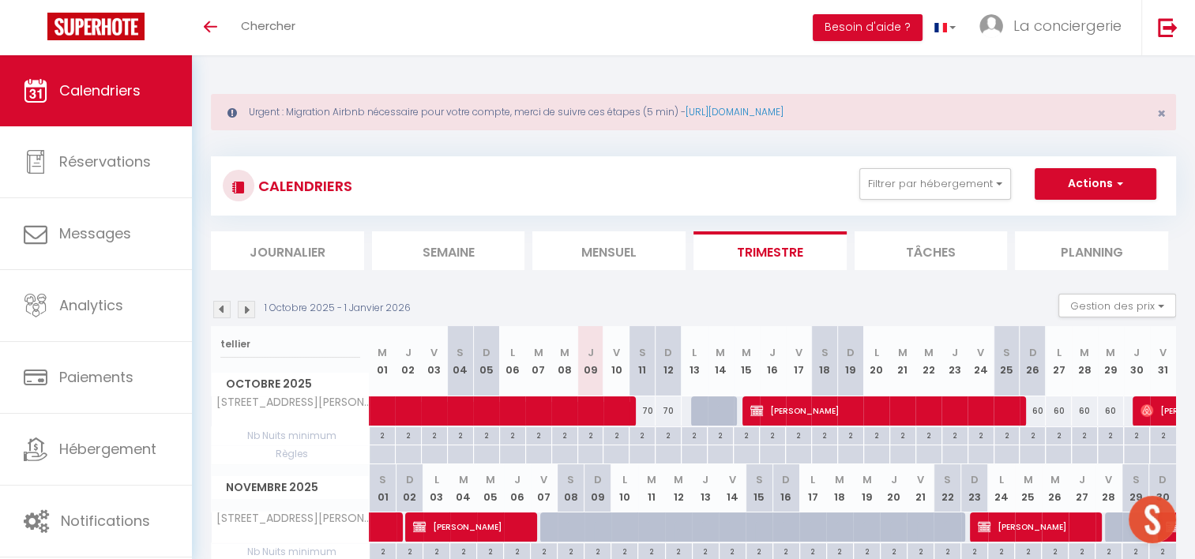
click at [726, 366] on th "M 14" at bounding box center [720, 361] width 26 height 70
drag, startPoint x: 726, startPoint y: 366, endPoint x: 649, endPoint y: 417, distance: 92.4
click at [649, 417] on span at bounding box center [567, 411] width 363 height 30
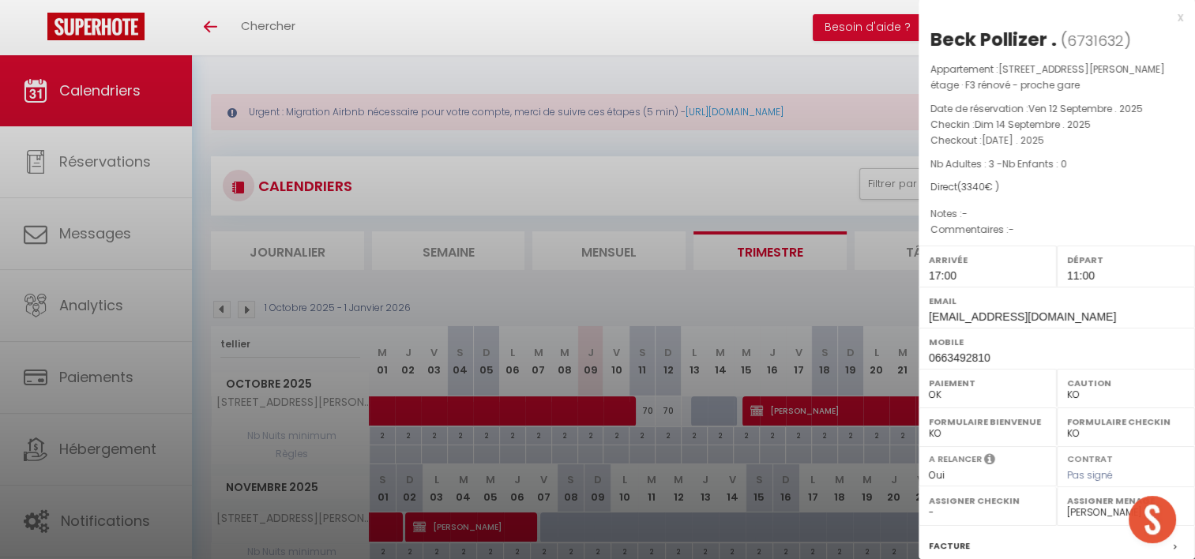
click at [685, 409] on div at bounding box center [597, 279] width 1195 height 559
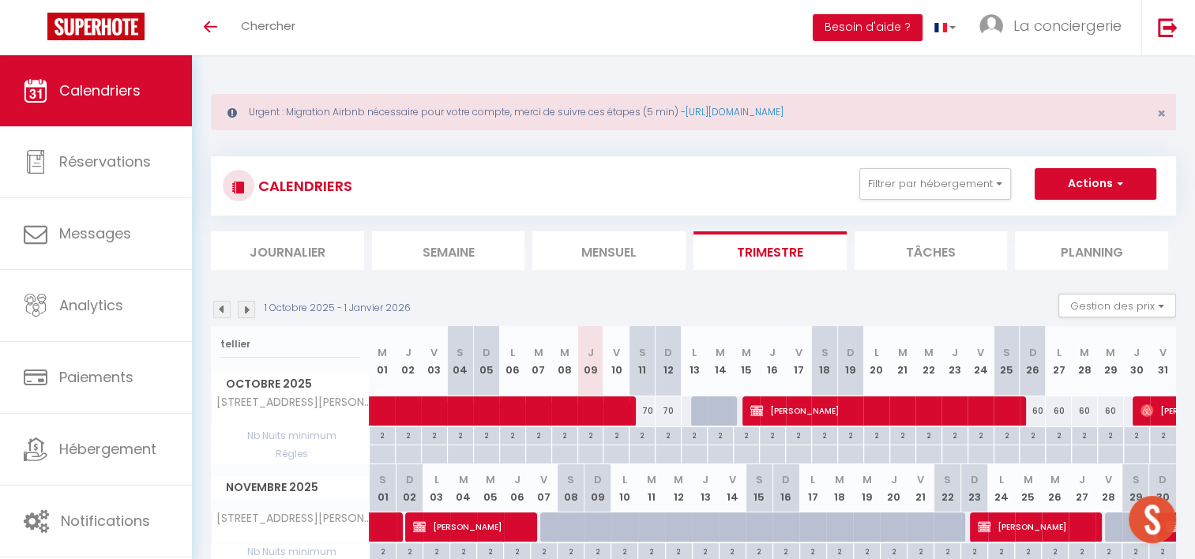
click at [782, 246] on li "Trimestre" at bounding box center [769, 250] width 153 height 39
click at [1083, 407] on div "60" at bounding box center [1084, 410] width 26 height 29
select select "1"
type input "[DATE]"
type input "Mer 29 Octobre 2025"
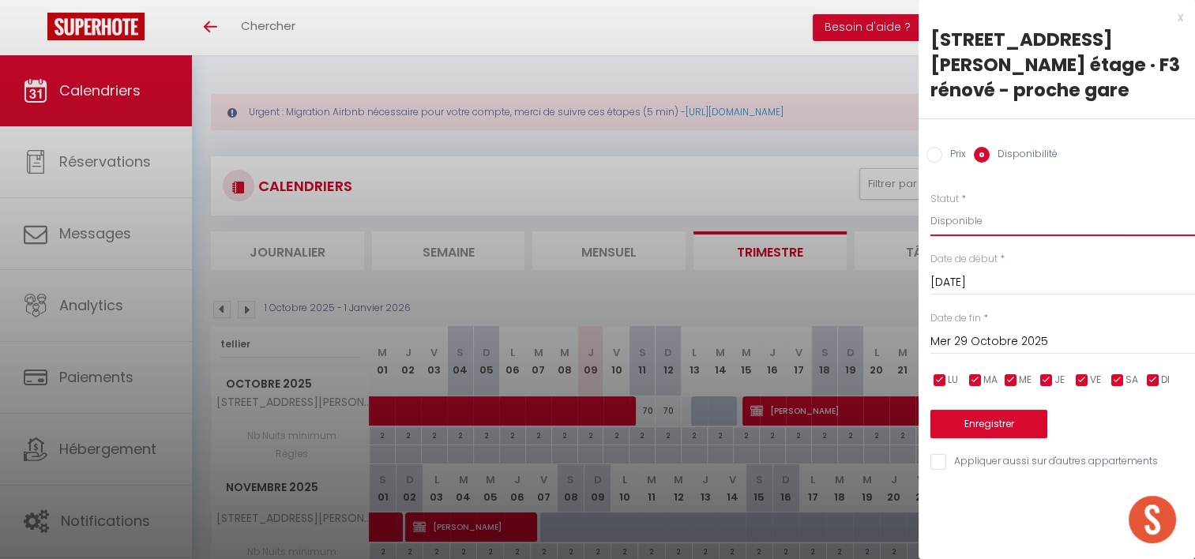
click at [979, 221] on select "Disponible Indisponible" at bounding box center [1062, 221] width 265 height 30
click at [930, 206] on select "Disponible Indisponible" at bounding box center [1062, 221] width 265 height 30
click at [974, 289] on input "[DATE]" at bounding box center [1062, 282] width 265 height 21
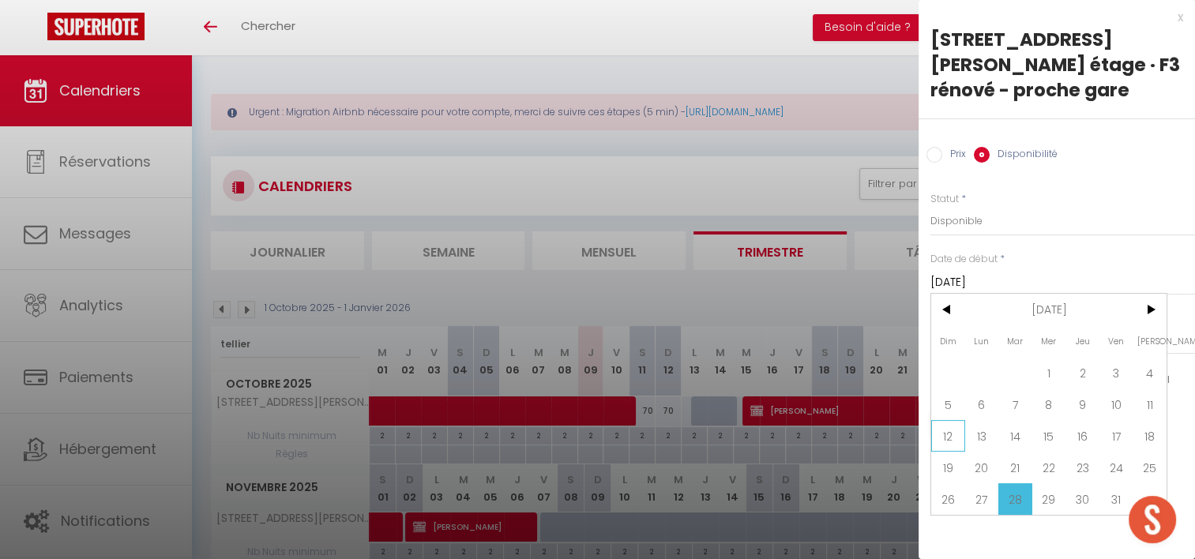
click at [948, 437] on span "12" at bounding box center [948, 436] width 34 height 32
type input "Dim 12 Octobre 2025"
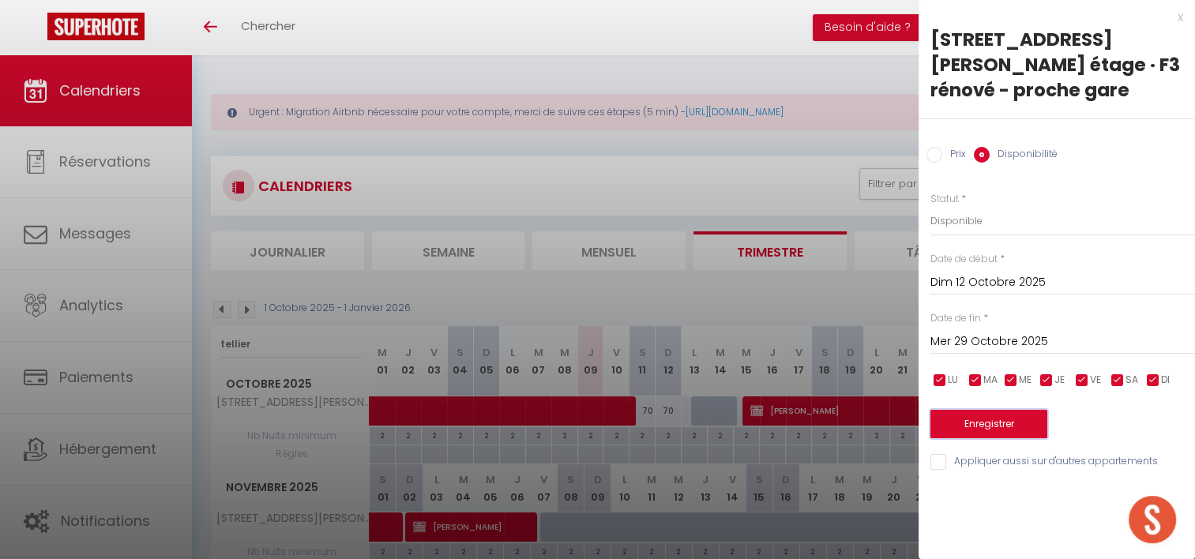
click at [948, 437] on button "Enregistrer" at bounding box center [988, 424] width 117 height 28
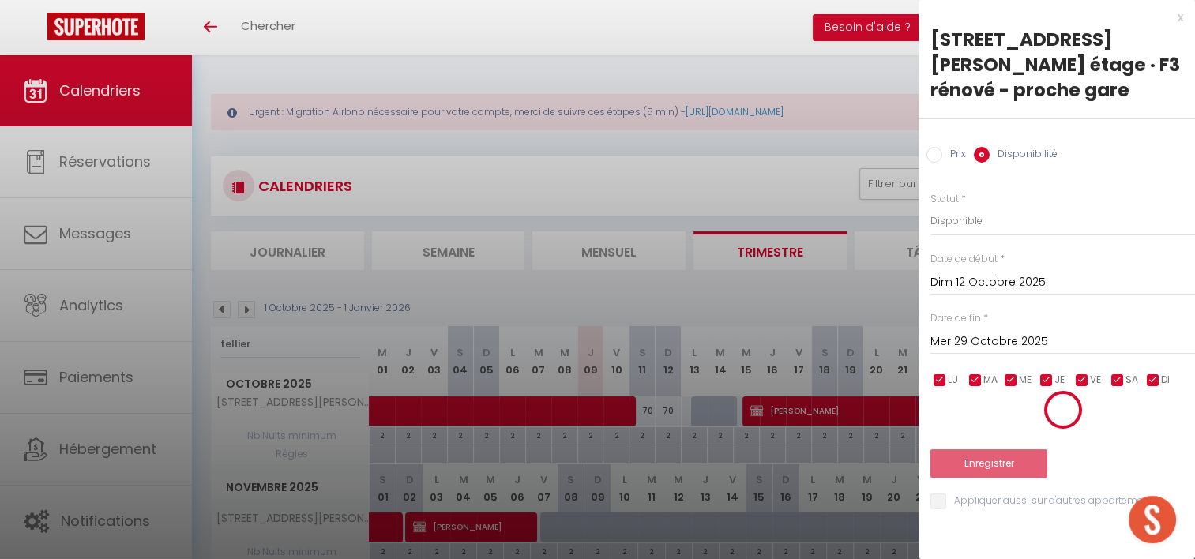
click at [1020, 340] on input "Mer 29 Octobre 2025" at bounding box center [1062, 342] width 265 height 21
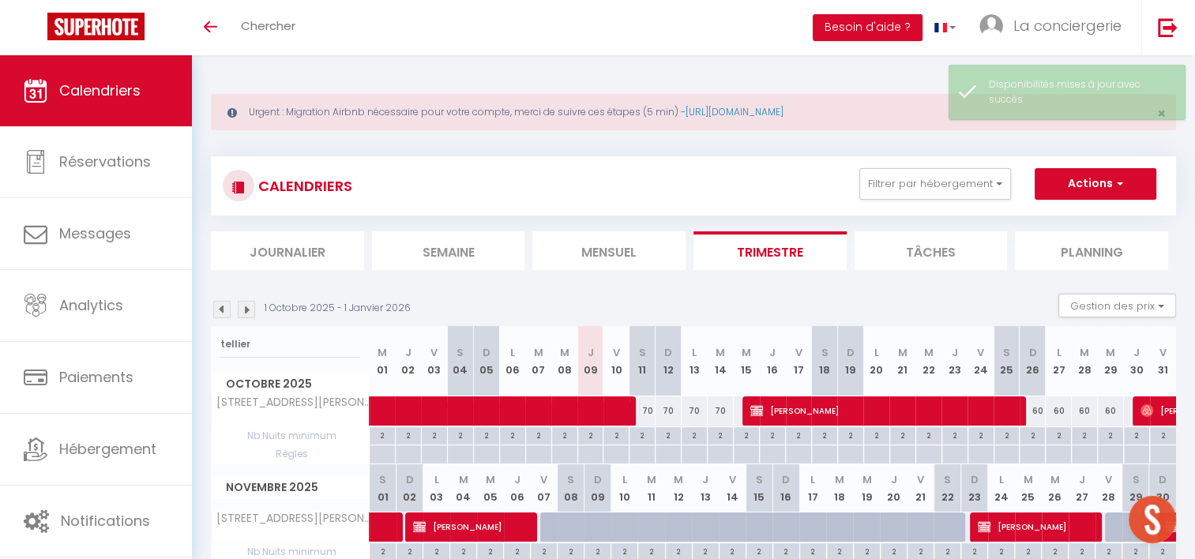
click at [775, 299] on div "1 Octobre 2025 - 1 Janvier 2026 Gestion des prix Nb Nuits minimum Règles Dispon…" at bounding box center [693, 310] width 965 height 32
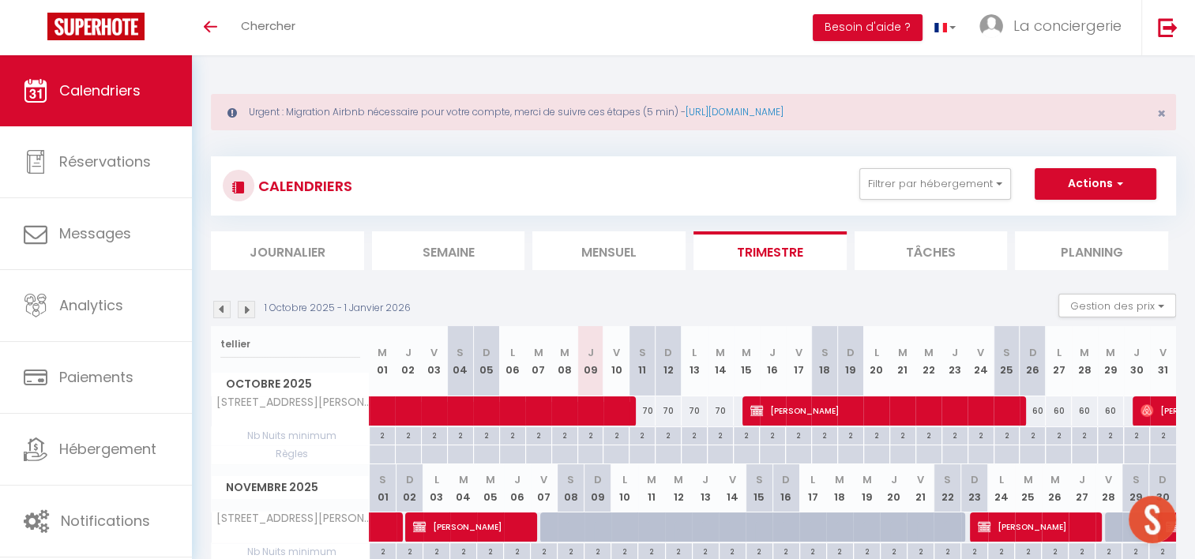
click at [1056, 409] on div "60" at bounding box center [1058, 410] width 26 height 29
select select "1"
type input "Lun 27 Octobre 2025"
type input "[DATE]"
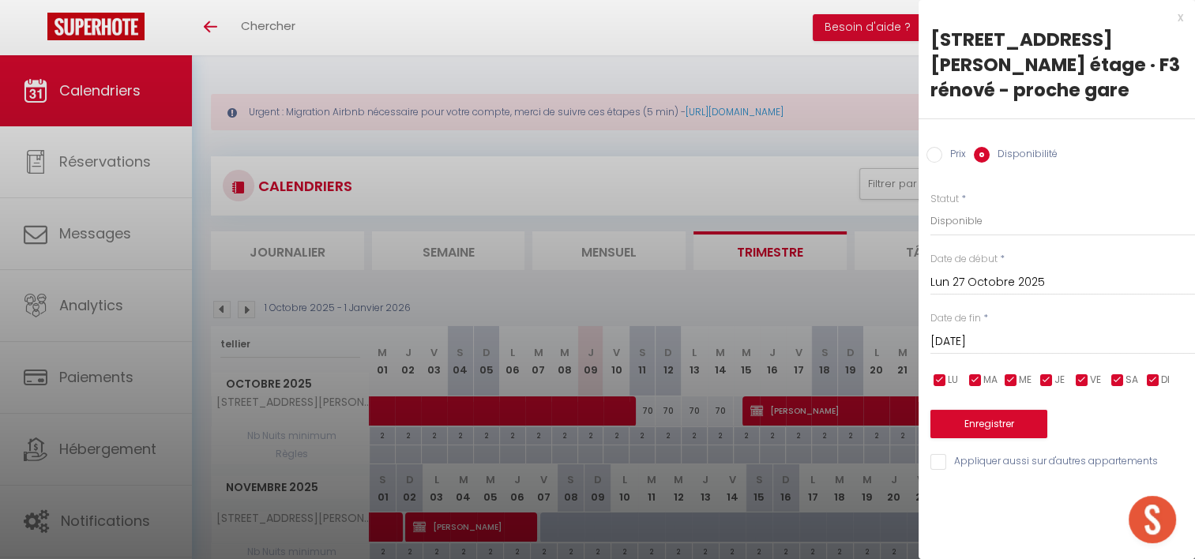
click at [824, 294] on div at bounding box center [597, 279] width 1195 height 559
select select
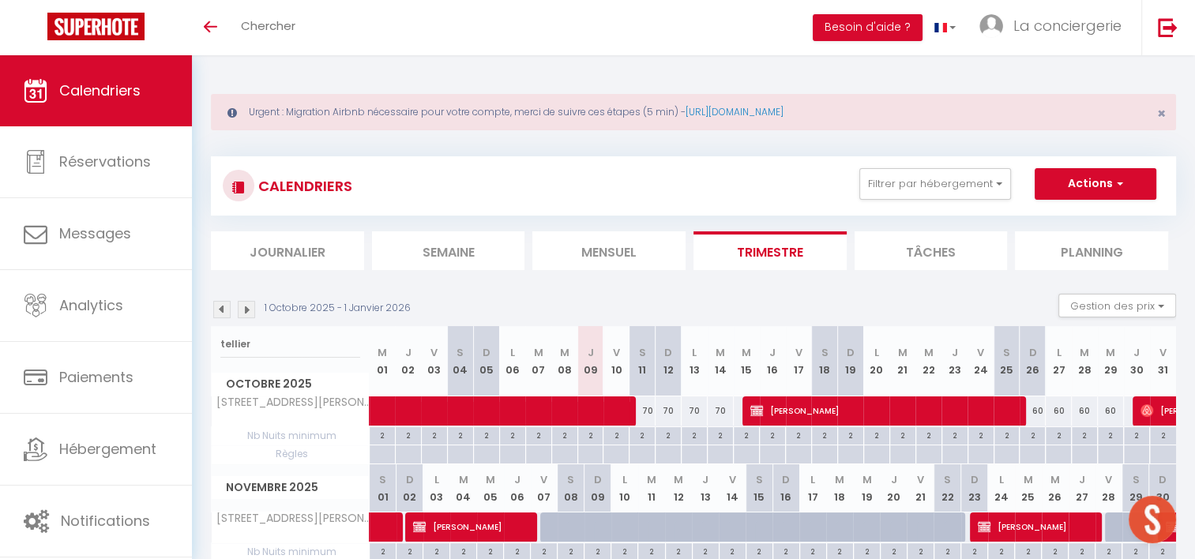
click at [1059, 407] on div "60" at bounding box center [1058, 410] width 26 height 29
select select "1"
type input "Lun 27 Octobre 2025"
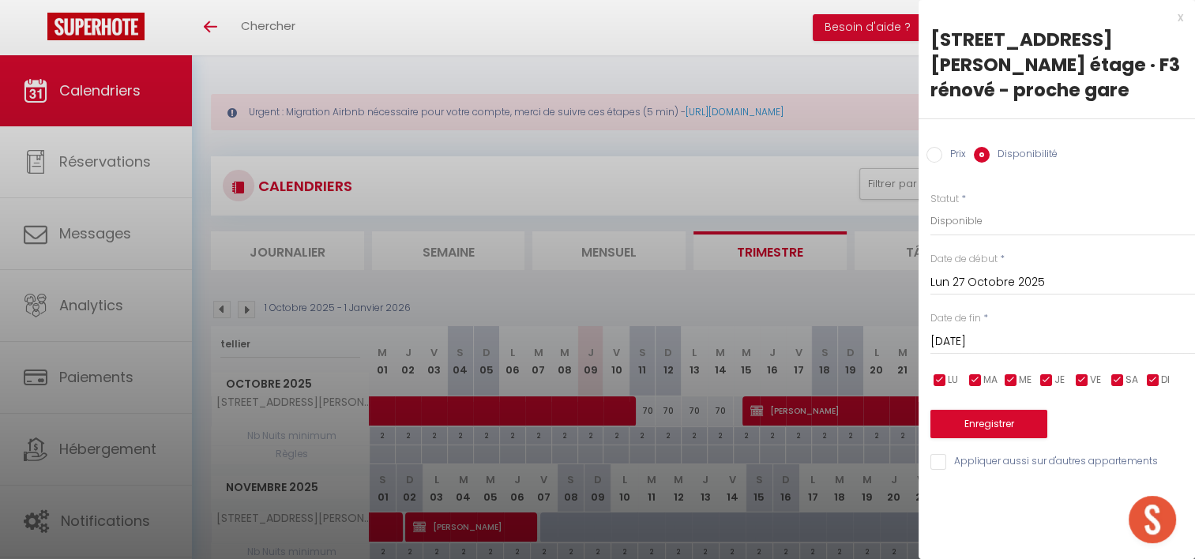
click at [1039, 344] on input "[DATE]" at bounding box center [1062, 342] width 265 height 21
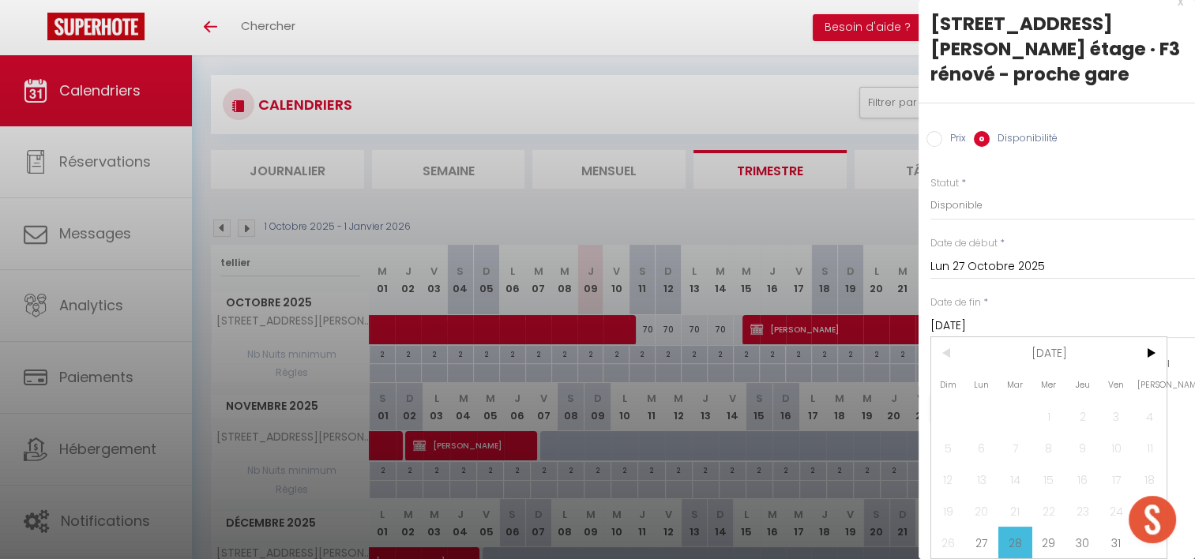
scroll to position [158, 0]
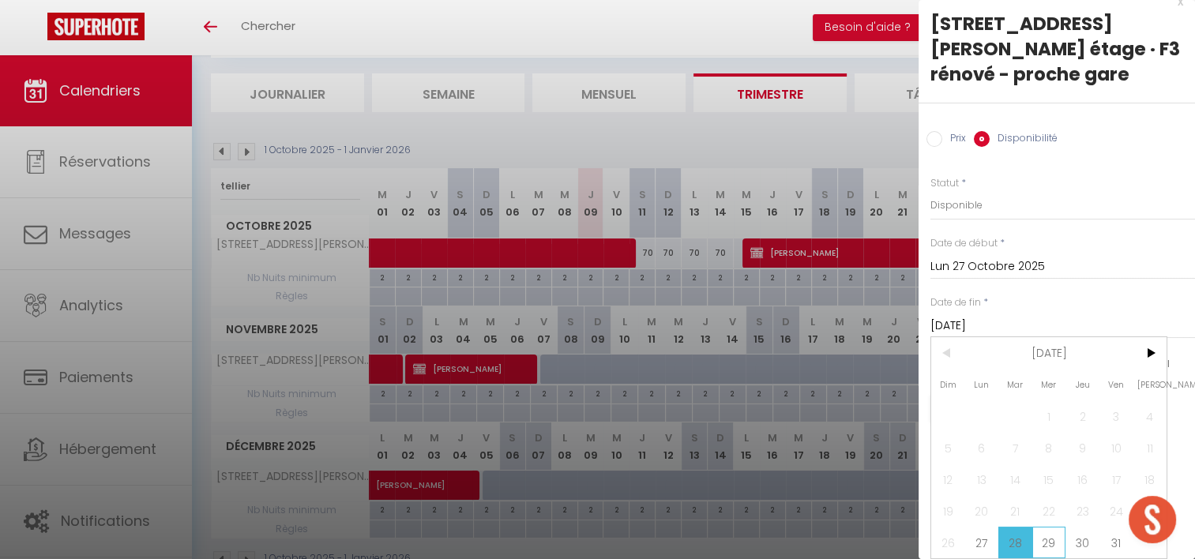
click at [1049, 531] on span "29" at bounding box center [1049, 543] width 34 height 32
type input "Mer 29 Octobre 2025"
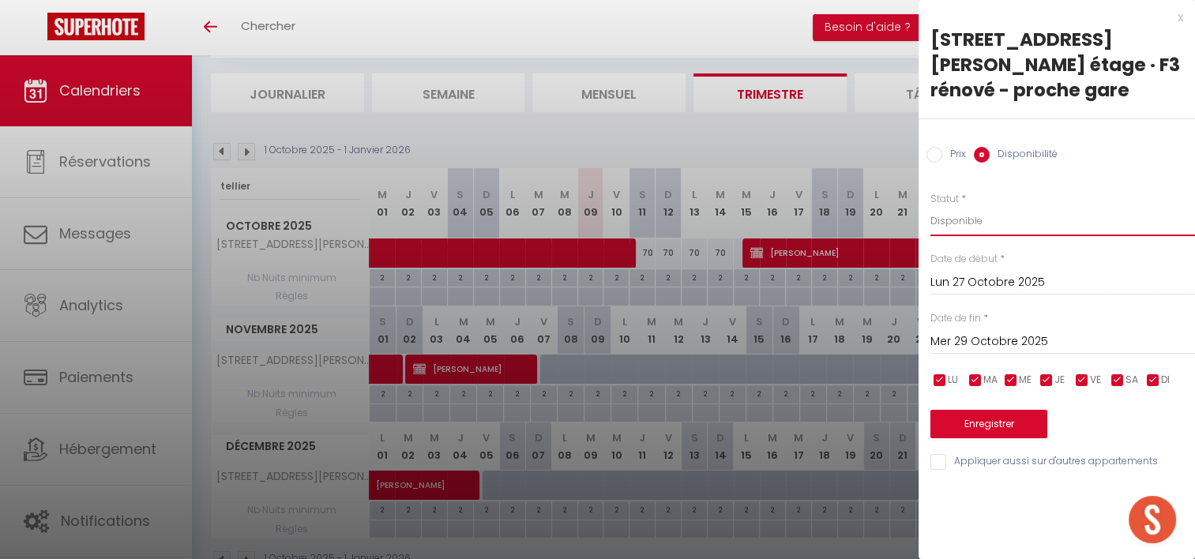
click at [977, 229] on select "Disponible Indisponible" at bounding box center [1062, 221] width 265 height 30
select select "0"
click at [930, 206] on select "Disponible Indisponible" at bounding box center [1062, 221] width 265 height 30
click at [1001, 430] on button "Enregistrer" at bounding box center [988, 424] width 117 height 28
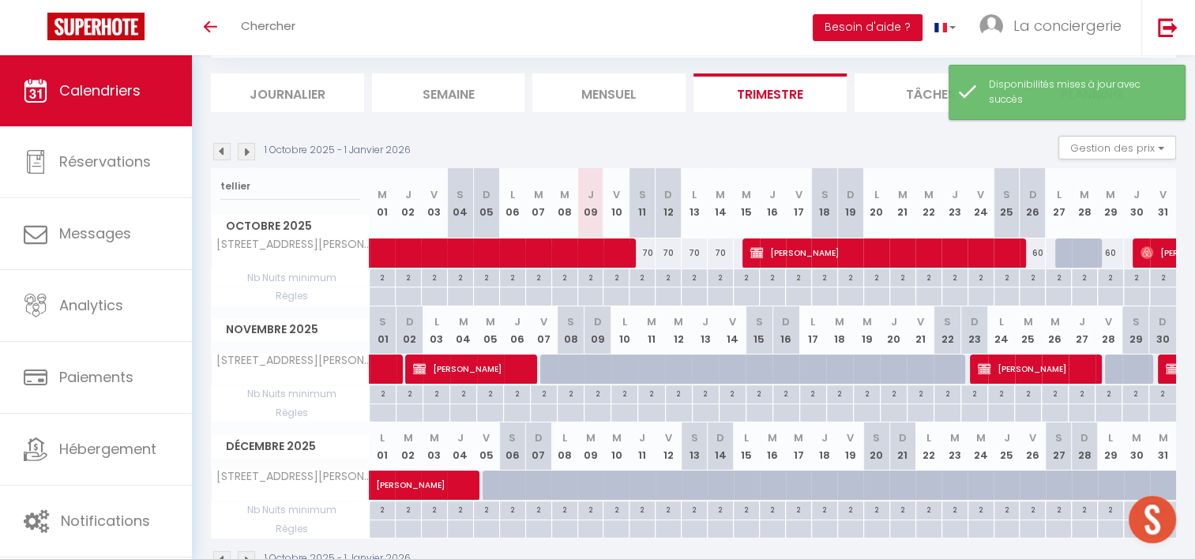
click at [1072, 254] on div at bounding box center [1084, 253] width 26 height 30
select select "1"
type input "[DATE]"
type input "Mer 29 Octobre 2025"
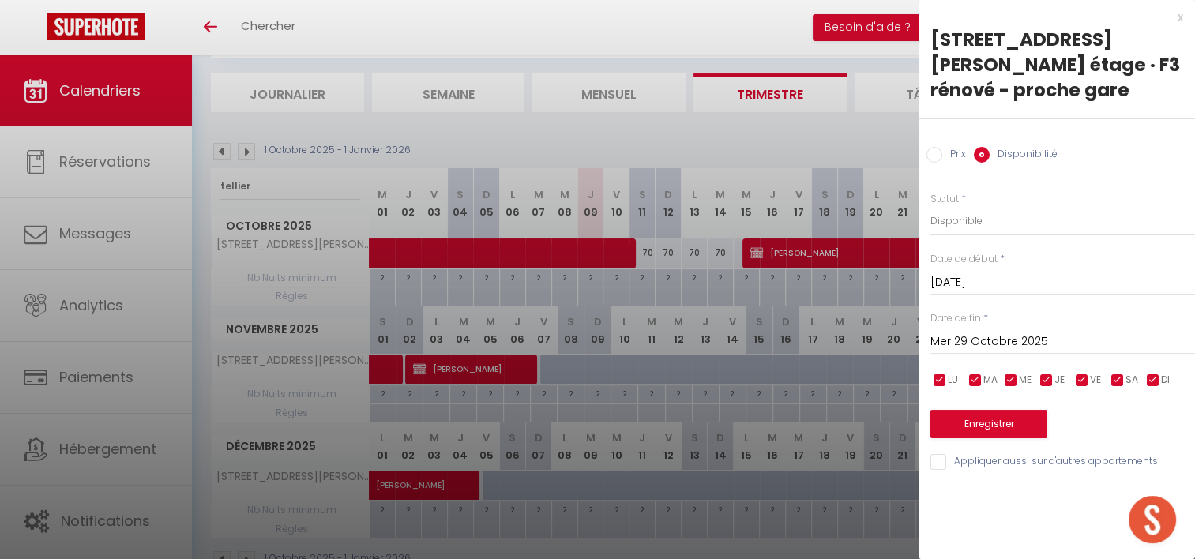
click at [751, 144] on div at bounding box center [597, 279] width 1195 height 559
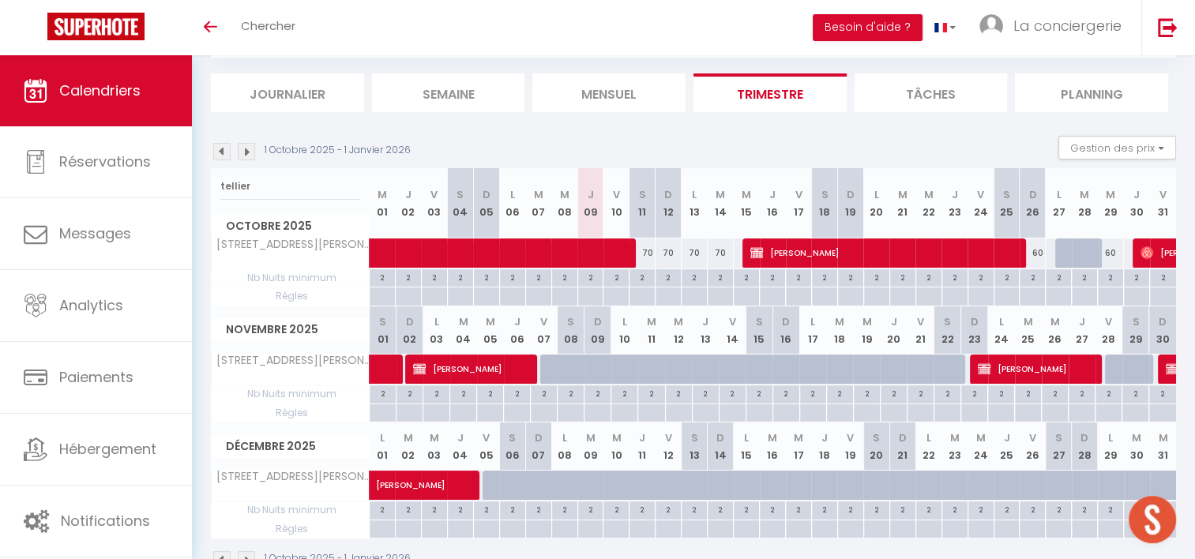
click at [1068, 244] on div at bounding box center [1068, 253] width 26 height 30
select select "1"
type input "Lun 27 Octobre 2025"
type input "[DATE]"
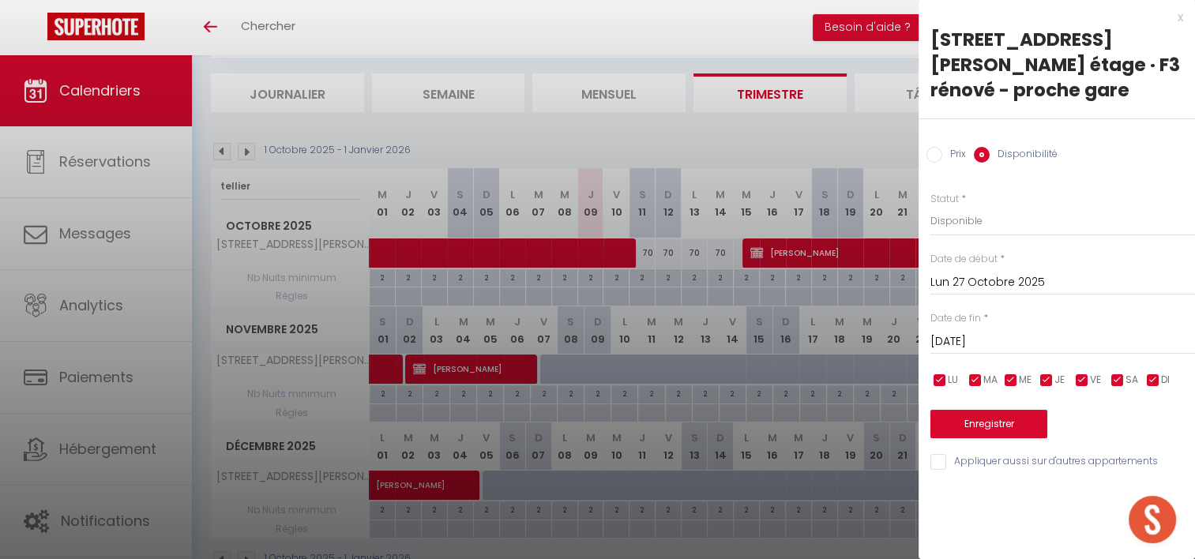
click at [986, 281] on input "Lun 27 Octobre 2025" at bounding box center [1062, 282] width 265 height 21
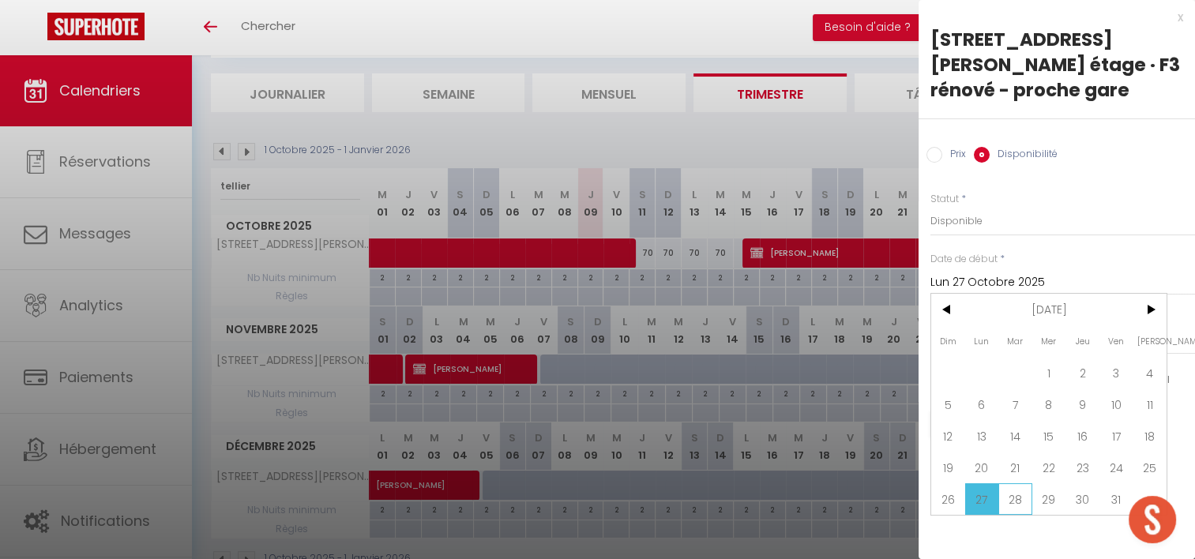
click at [1005, 495] on span "28" at bounding box center [1015, 499] width 34 height 32
type input "[DATE]"
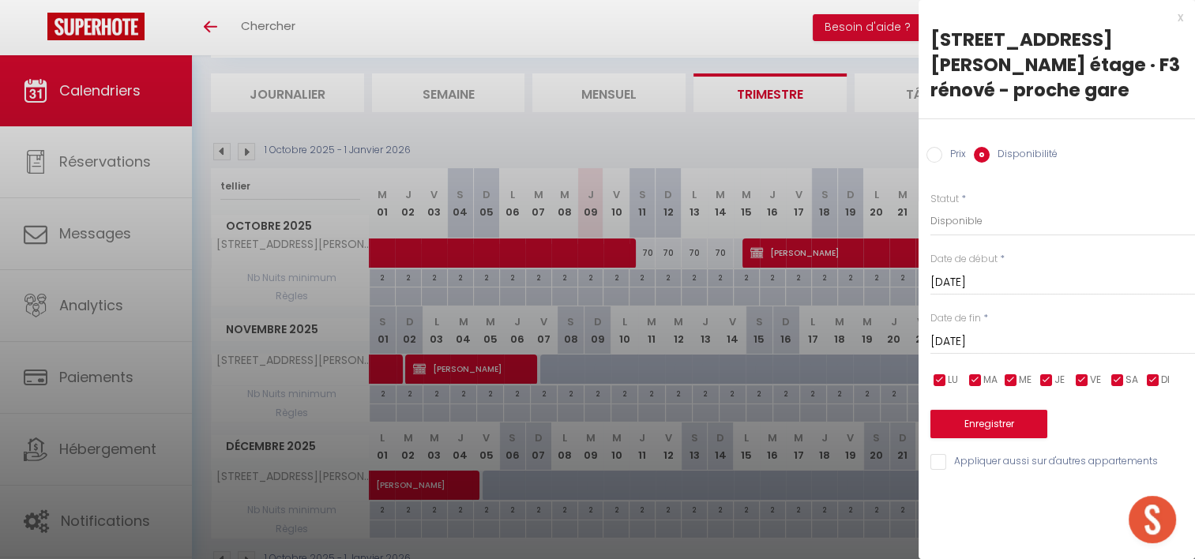
click at [848, 127] on div at bounding box center [597, 279] width 1195 height 559
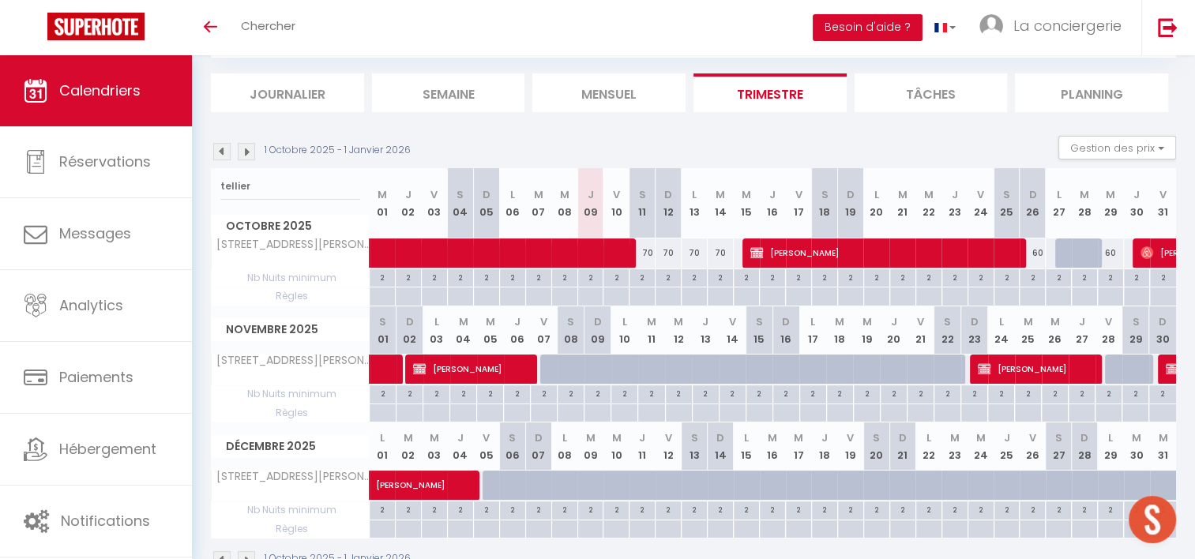
click at [1068, 253] on div at bounding box center [1068, 253] width 26 height 30
select select "1"
type input "Lun 27 Octobre 2025"
type input "[DATE]"
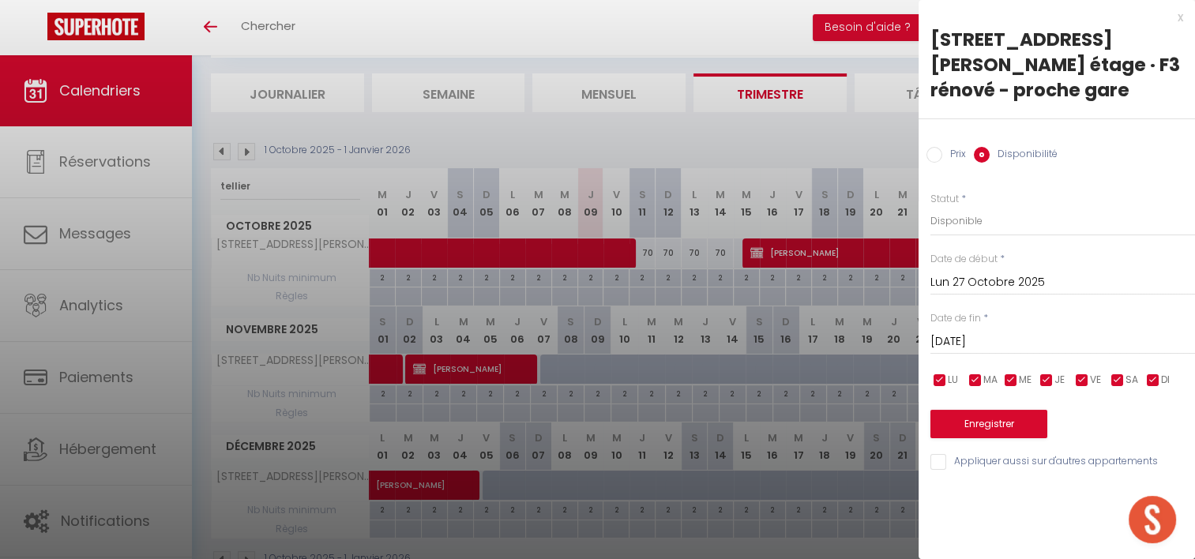
click at [854, 153] on div at bounding box center [597, 279] width 1195 height 559
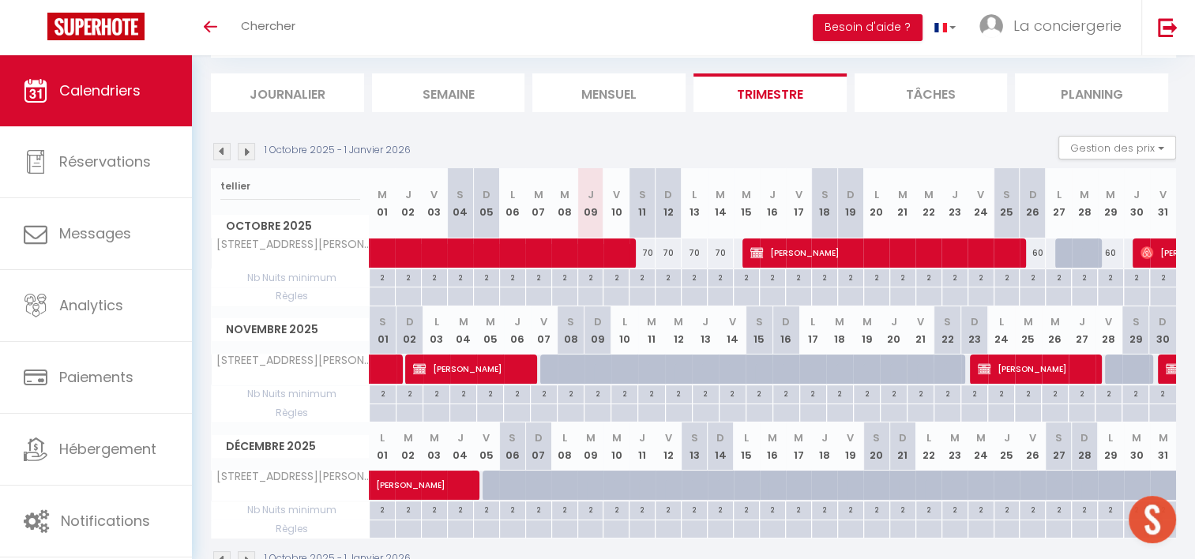
click at [1064, 251] on div at bounding box center [1068, 253] width 26 height 30
select select "1"
type input "Lun 27 Octobre 2025"
type input "[DATE]"
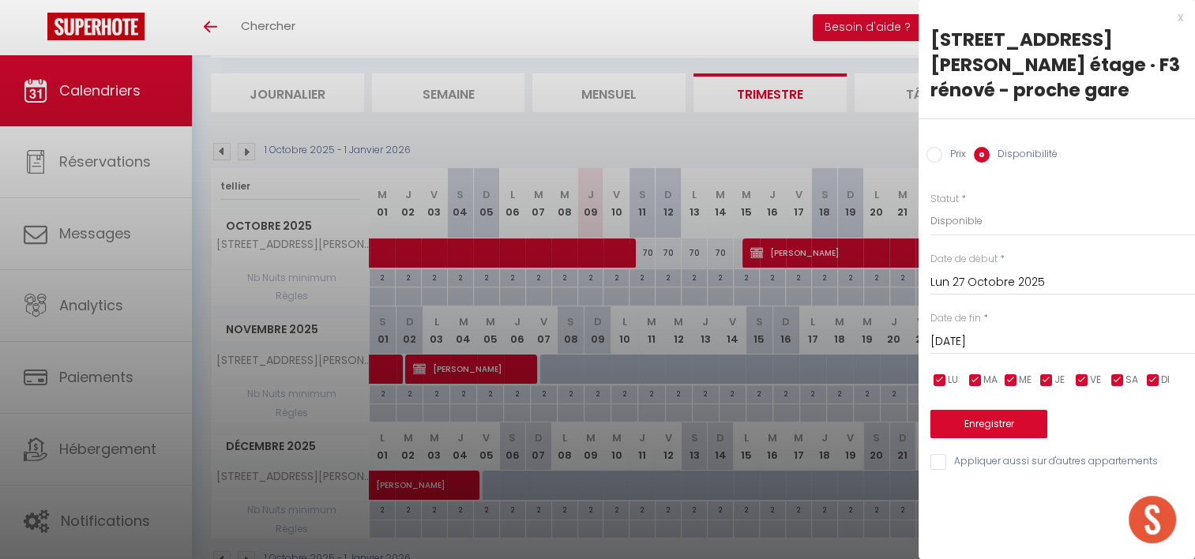
click at [833, 130] on div at bounding box center [597, 279] width 1195 height 559
select select
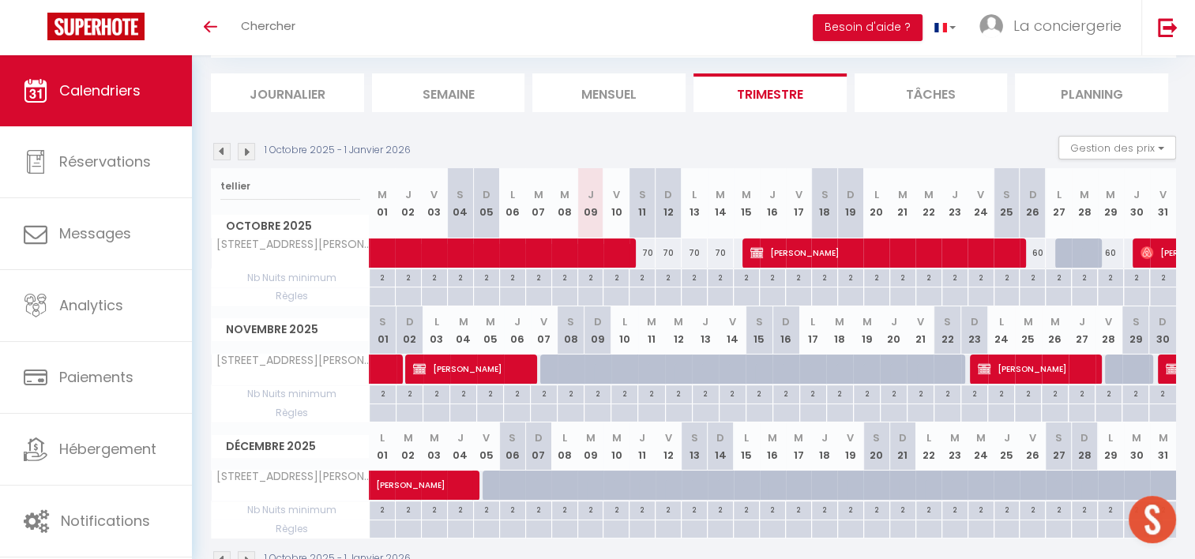
click at [1038, 253] on div "60" at bounding box center [1032, 252] width 26 height 29
select select "1"
type input "Dim 26 Octobre 2025"
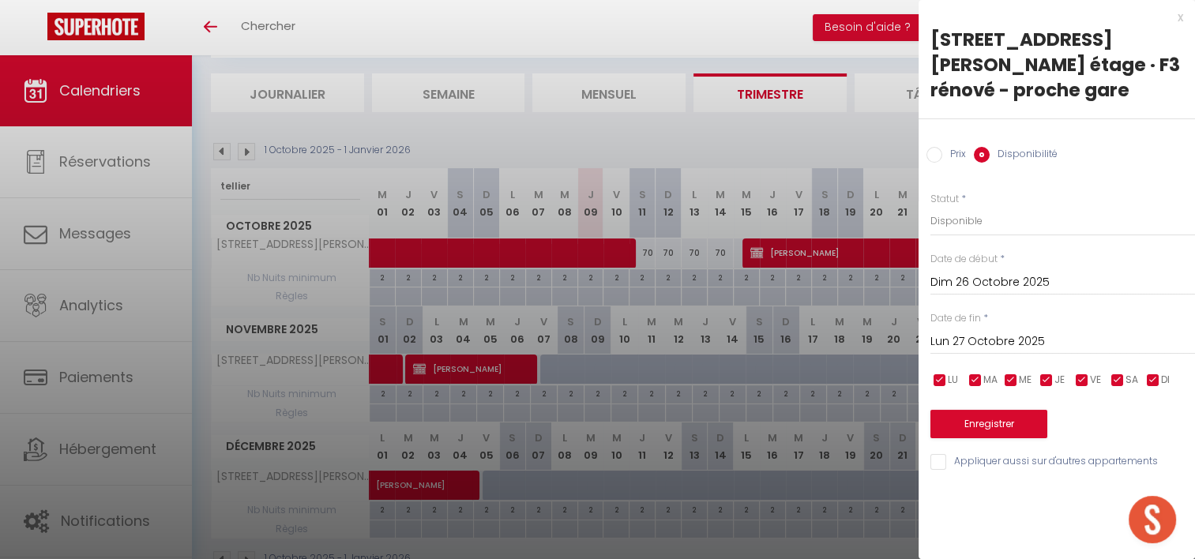
click at [1028, 344] on input "Lun 27 Octobre 2025" at bounding box center [1062, 342] width 265 height 21
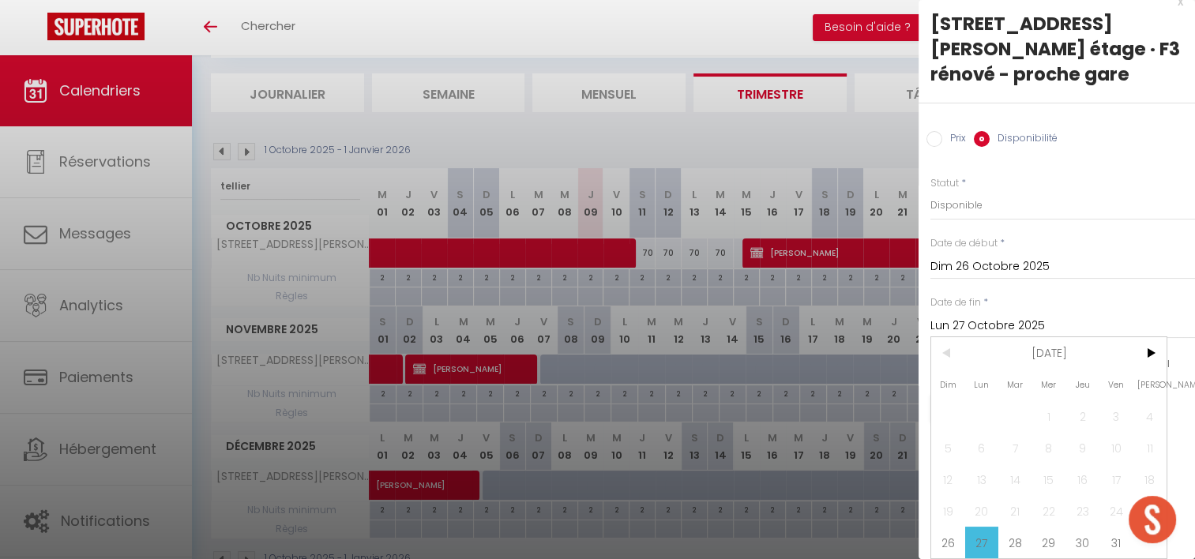
scroll to position [27, 0]
click at [1015, 528] on span "28" at bounding box center [1015, 543] width 34 height 32
type input "[DATE]"
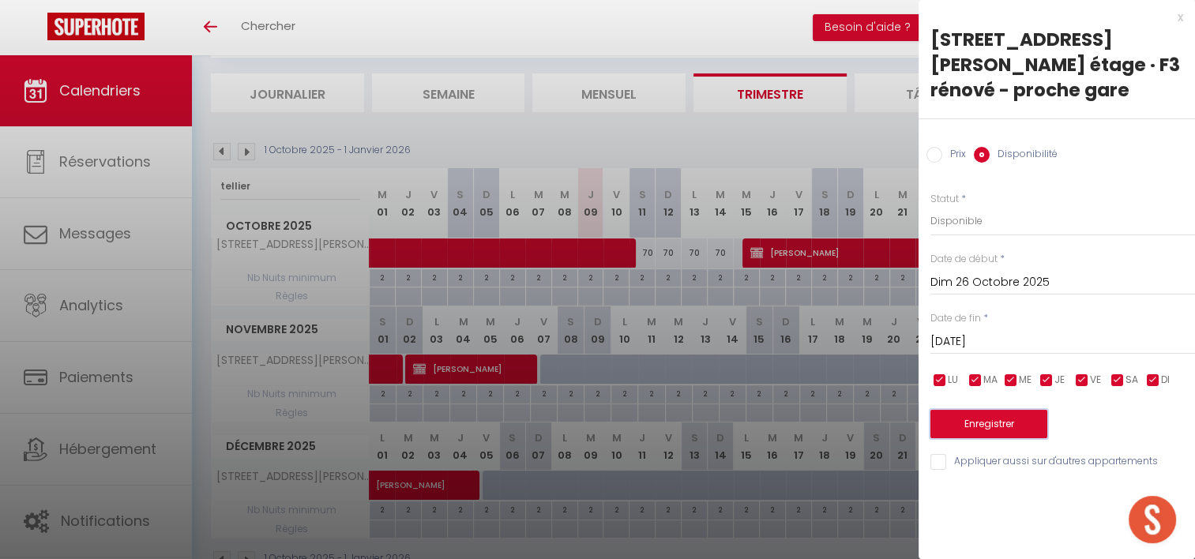
click at [1014, 422] on button "Enregistrer" at bounding box center [988, 424] width 117 height 28
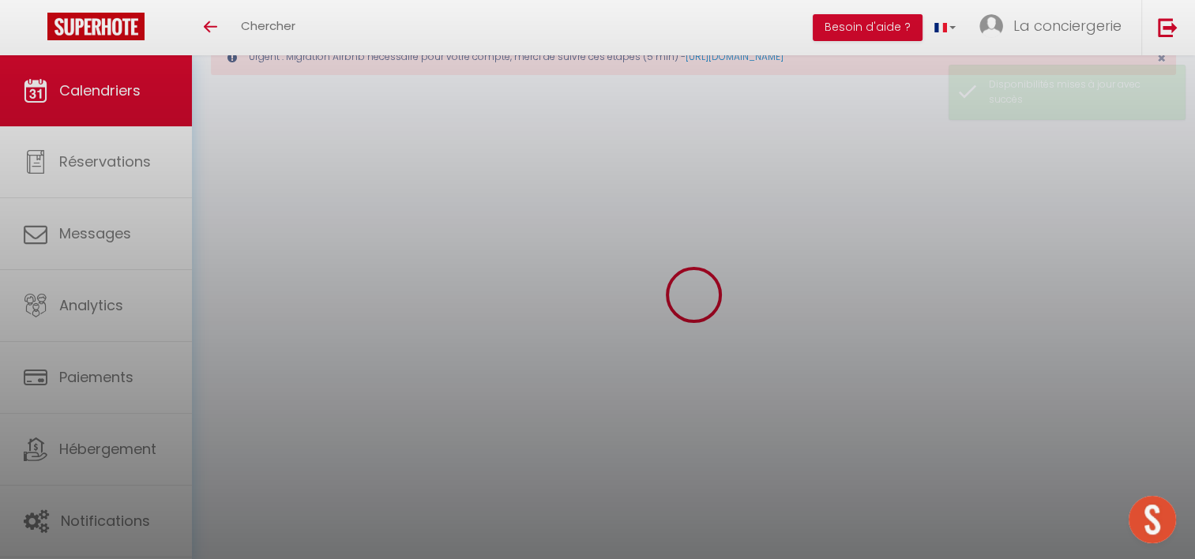
scroll to position [158, 0]
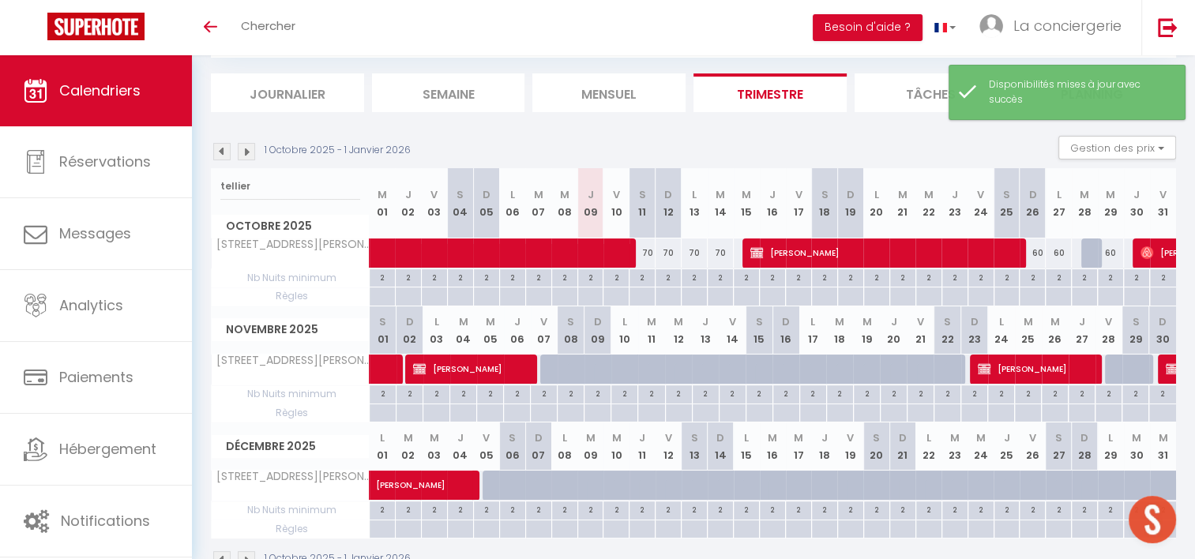
click at [1039, 253] on div "60" at bounding box center [1032, 252] width 26 height 29
select select "1"
type input "Dim 26 Octobre 2025"
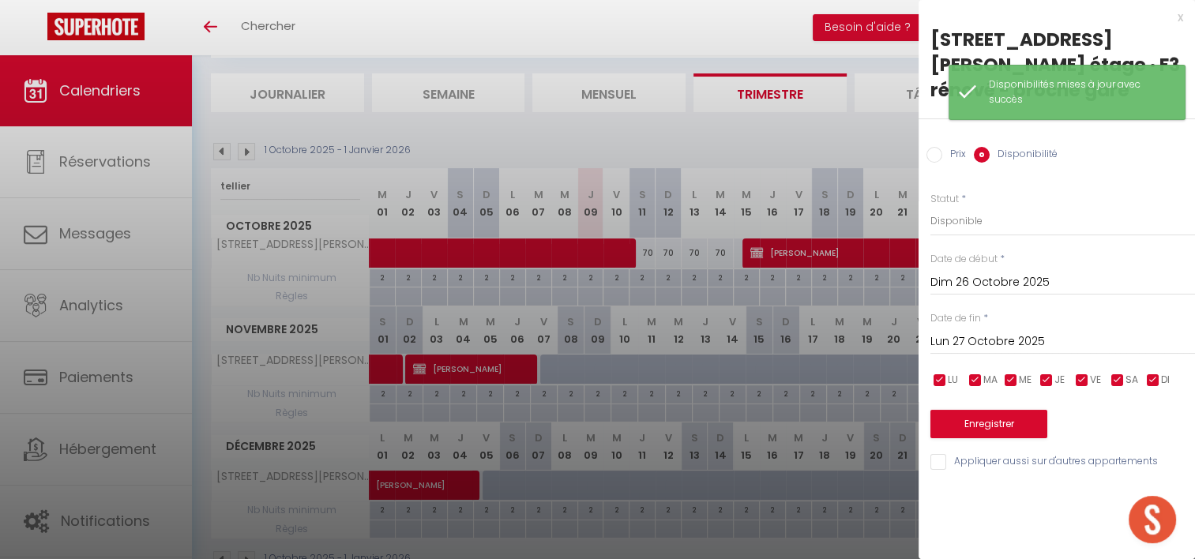
click at [1069, 343] on input "Lun 27 Octobre 2025" at bounding box center [1062, 342] width 265 height 21
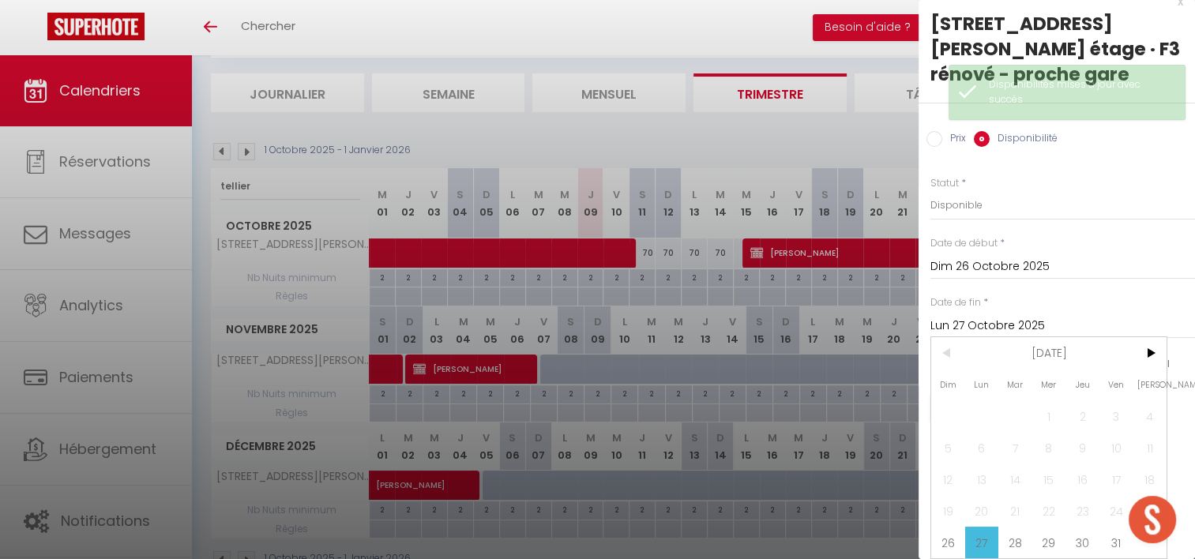
scroll to position [199, 0]
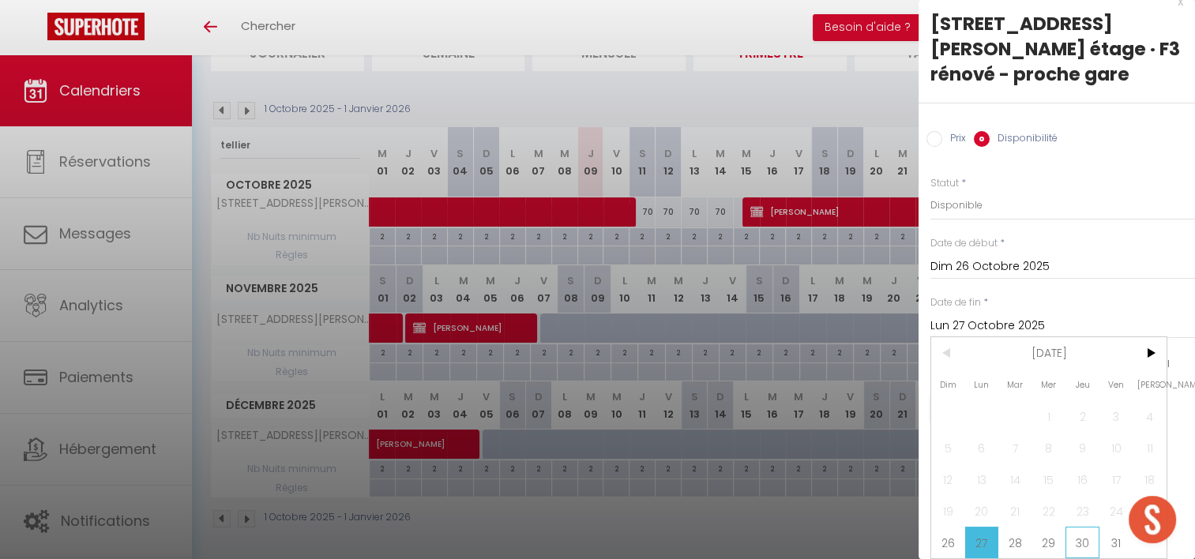
click at [1088, 538] on span "30" at bounding box center [1082, 543] width 34 height 32
type input "Jeu 30 Octobre 2025"
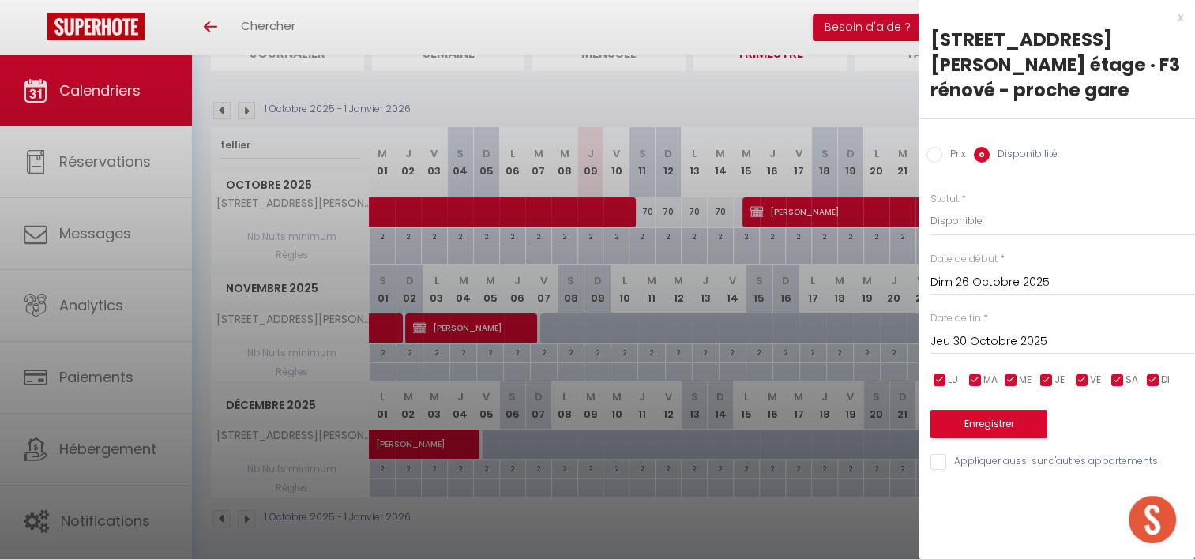
scroll to position [0, 0]
click at [981, 425] on button "Enregistrer" at bounding box center [988, 424] width 117 height 28
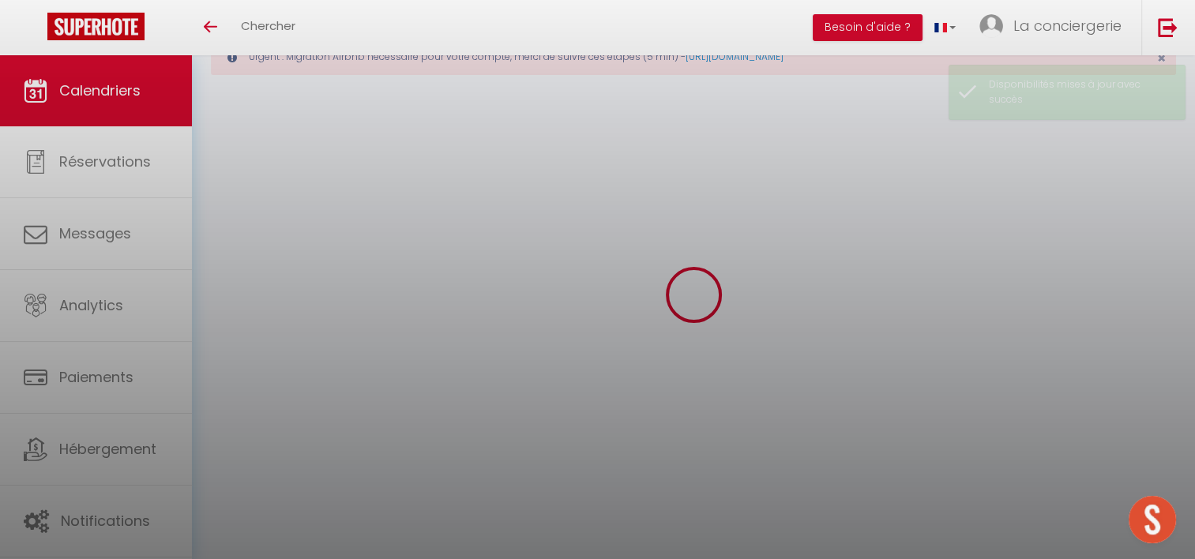
scroll to position [199, 0]
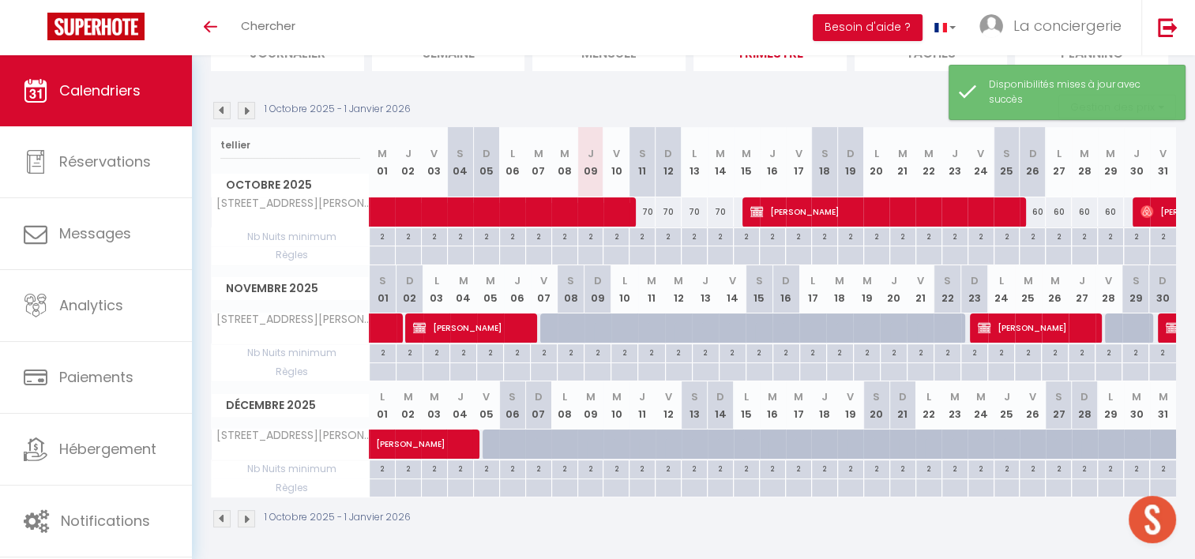
click at [1034, 212] on div "60" at bounding box center [1032, 211] width 26 height 29
select select "1"
type input "Dim 26 Octobre 2025"
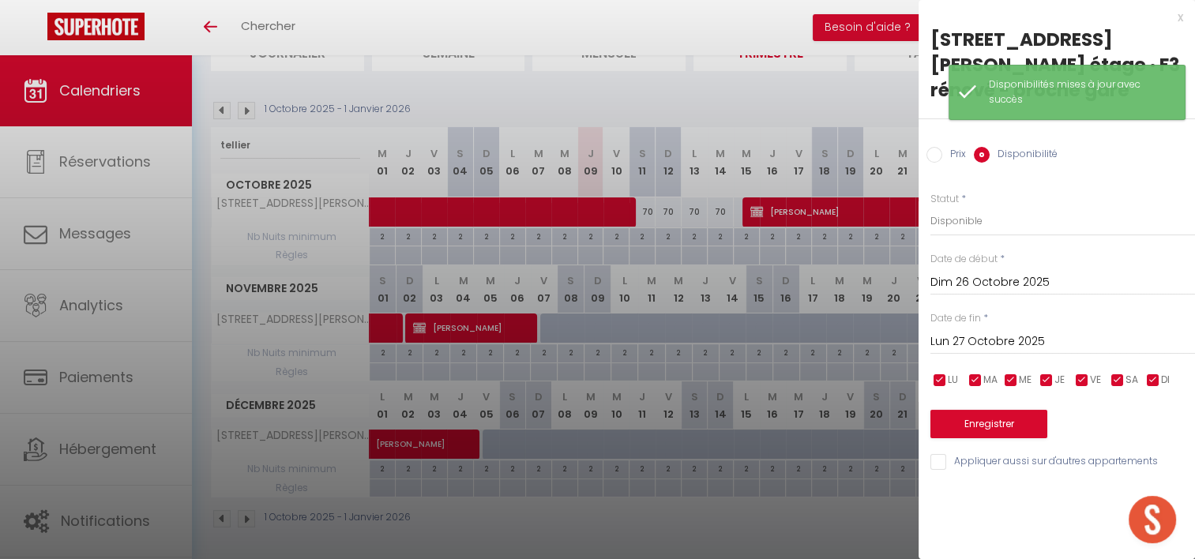
click at [1006, 341] on input "Lun 27 Octobre 2025" at bounding box center [1062, 342] width 265 height 21
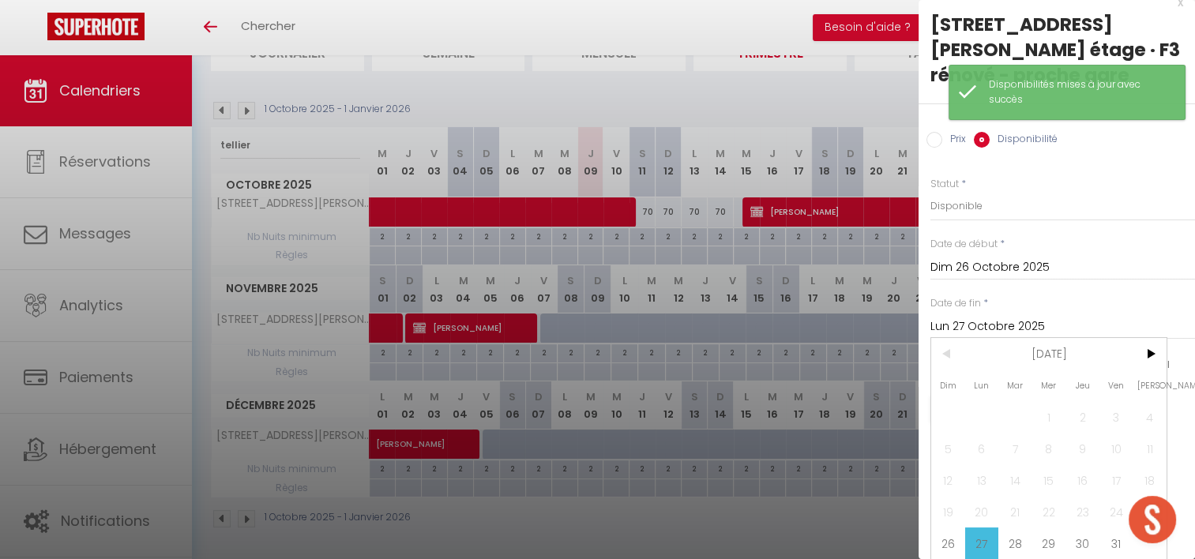
scroll to position [27, 0]
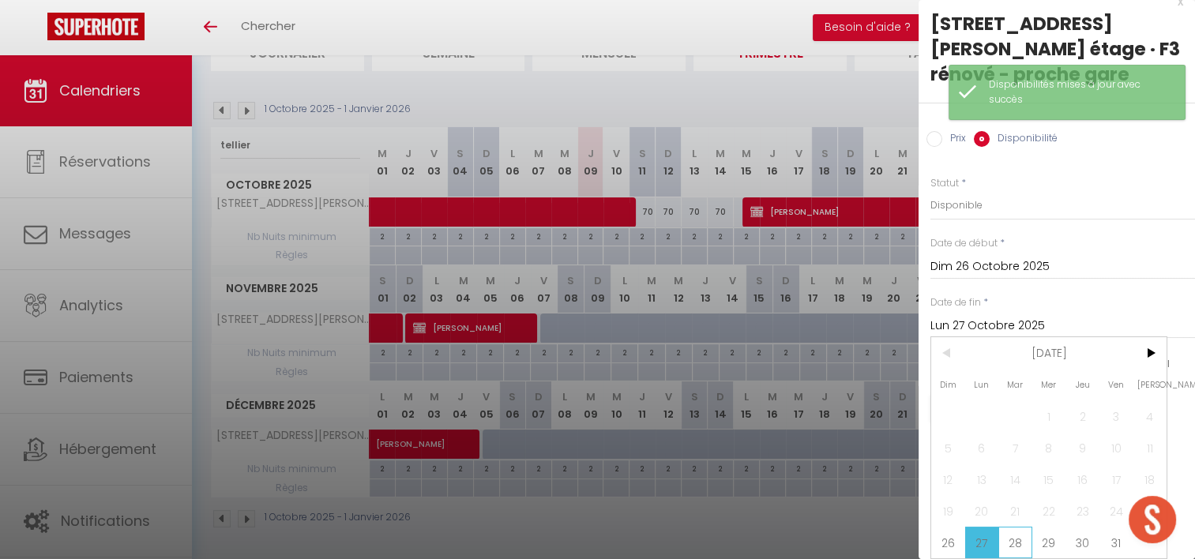
click at [1014, 531] on span "28" at bounding box center [1015, 543] width 34 height 32
type input "[DATE]"
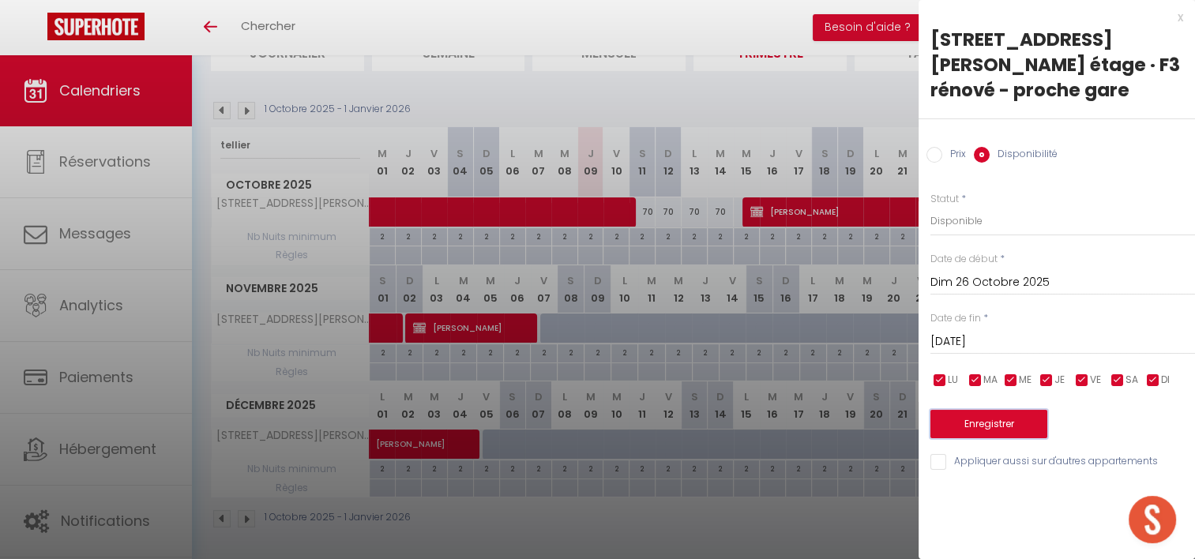
click at [995, 433] on button "Enregistrer" at bounding box center [988, 424] width 117 height 28
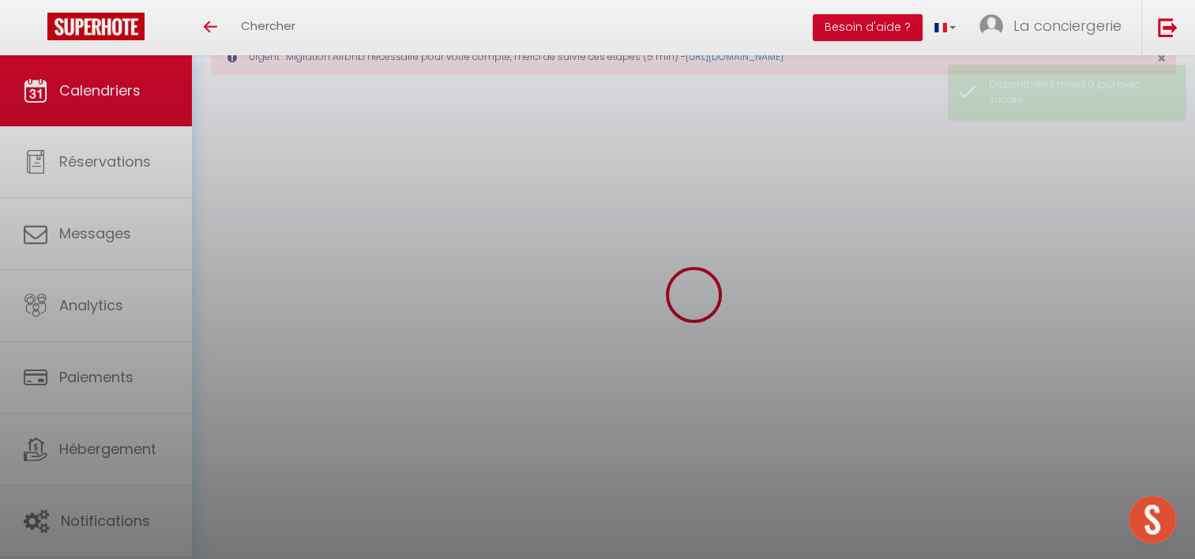
scroll to position [199, 0]
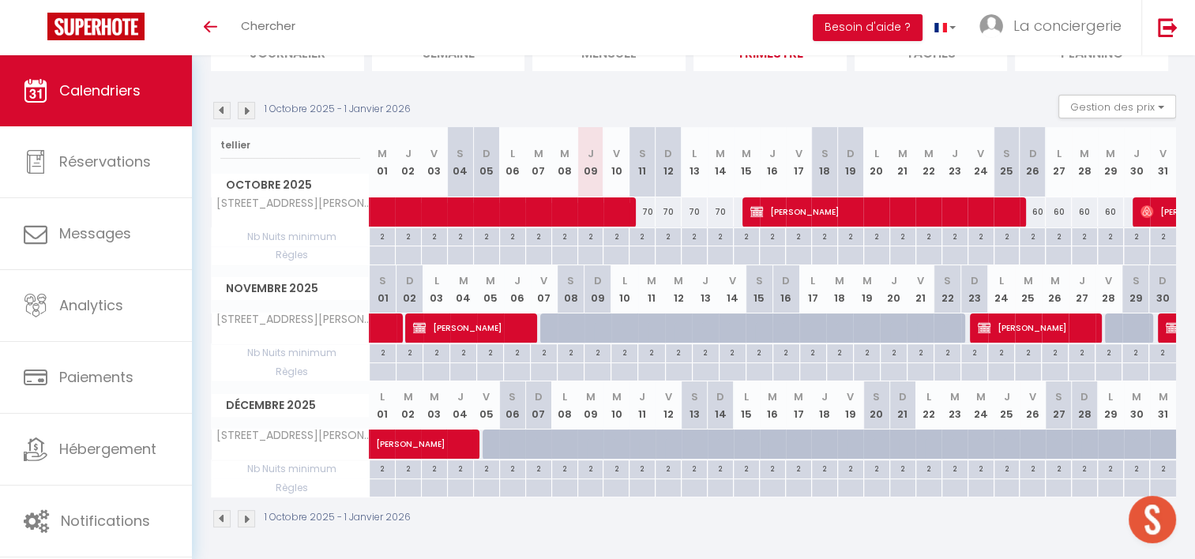
click at [704, 98] on div "1 Octobre 2025 - 1 Janvier 2026 Gestion des prix Nb Nuits minimum Règles Dispon…" at bounding box center [693, 111] width 965 height 32
drag, startPoint x: 1064, startPoint y: 208, endPoint x: 1098, endPoint y: 209, distance: 34.8
click at [1098, 209] on tr "[STREET_ADDRESS][PERSON_NAME] étage · F3 rénové - proche gare 70" at bounding box center [694, 212] width 965 height 31
drag, startPoint x: 1098, startPoint y: 209, endPoint x: 970, endPoint y: 99, distance: 169.1
click at [972, 103] on div "1 Octobre 2025 - 1 Janvier 2026 Gestion des prix Nb Nuits minimum Règles Dispon…" at bounding box center [693, 111] width 965 height 32
